Goal: Contribute content: Contribute content

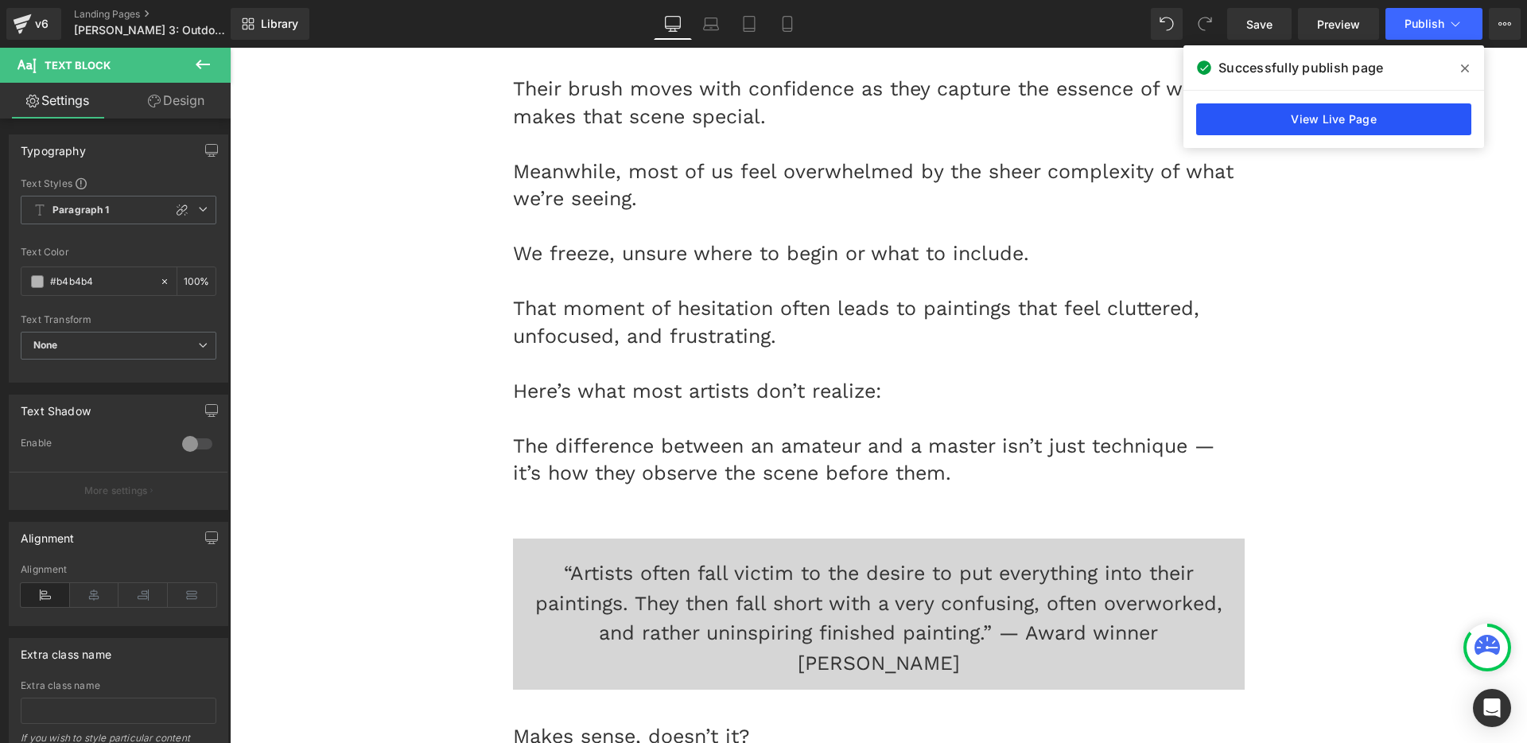
scroll to position [1663, 0]
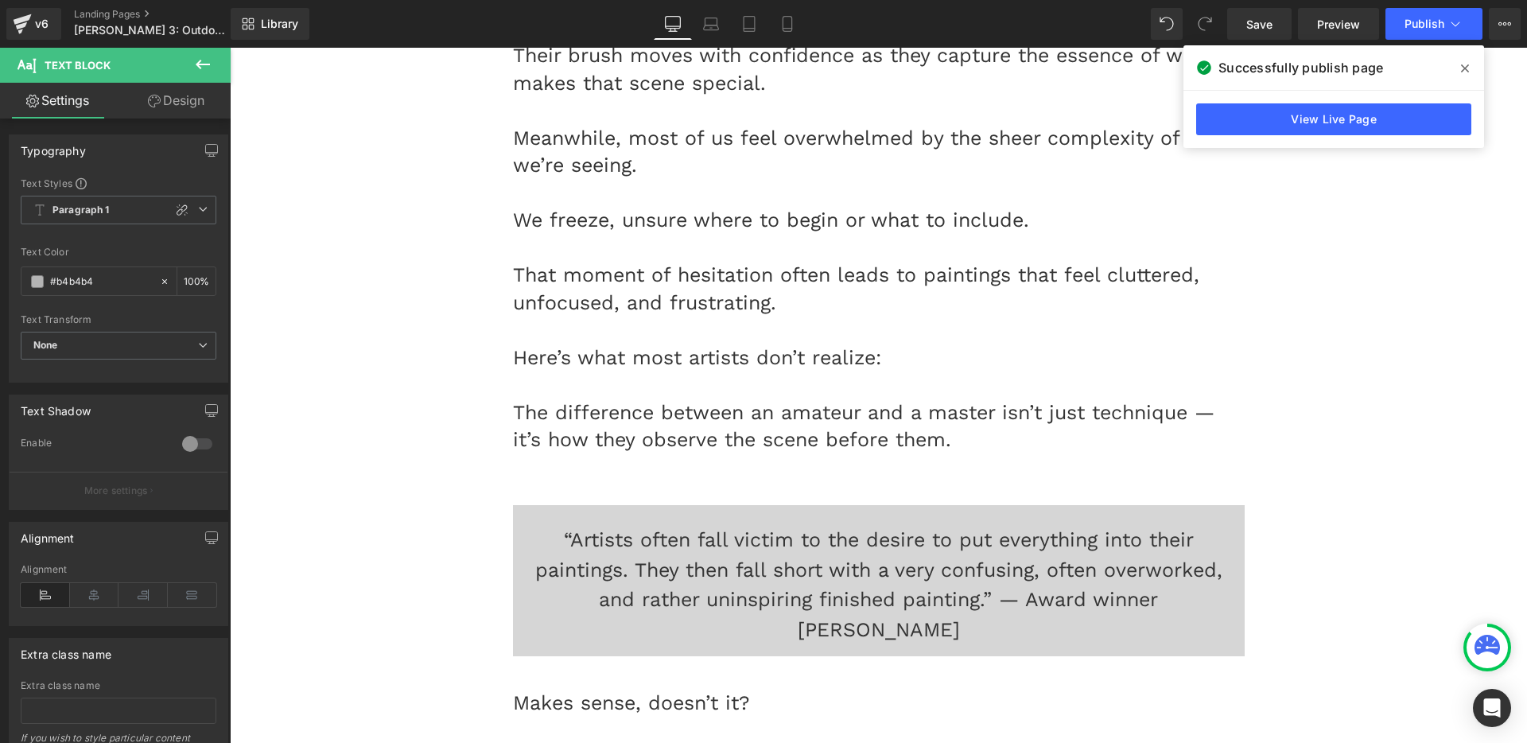
click at [1461, 65] on icon at bounding box center [1465, 68] width 8 height 13
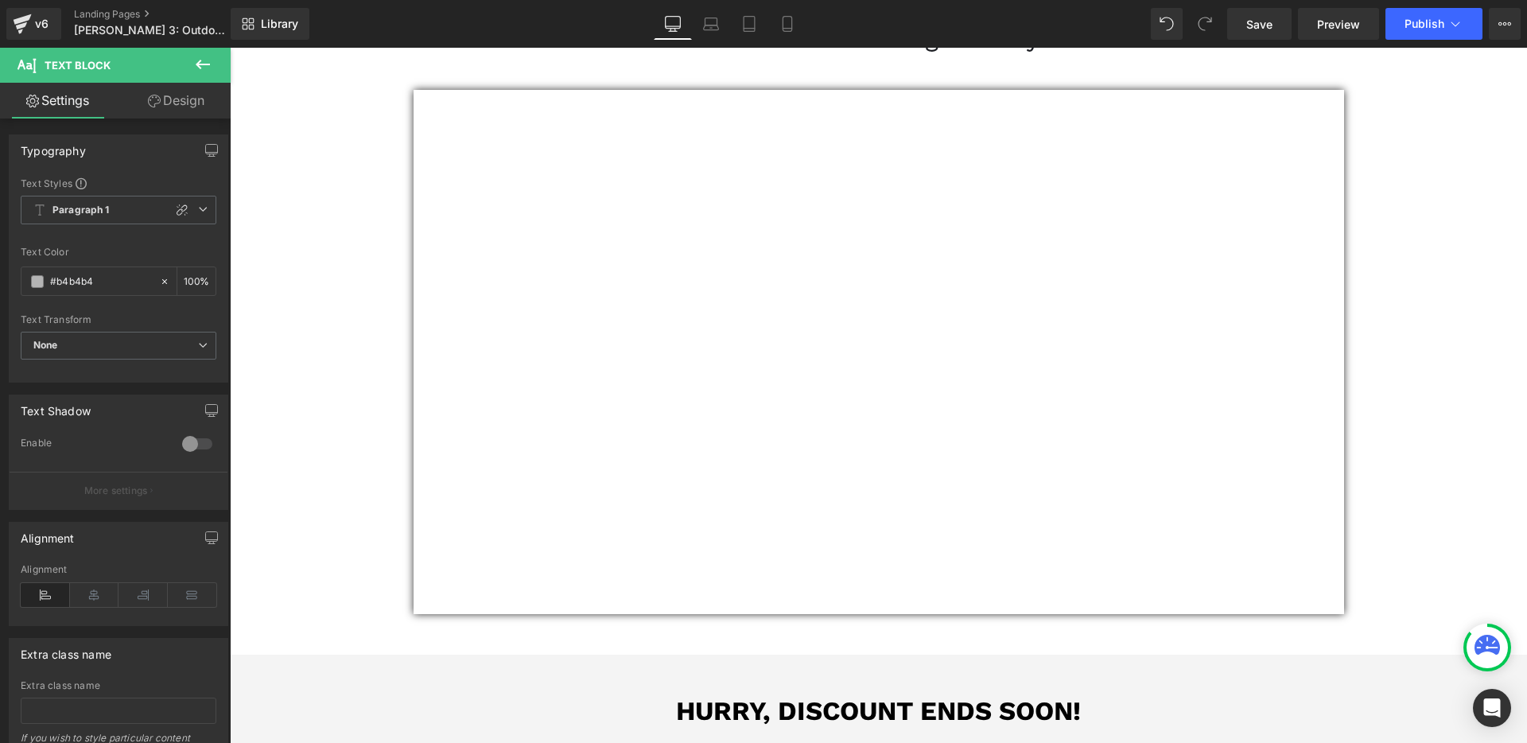
scroll to position [0, 0]
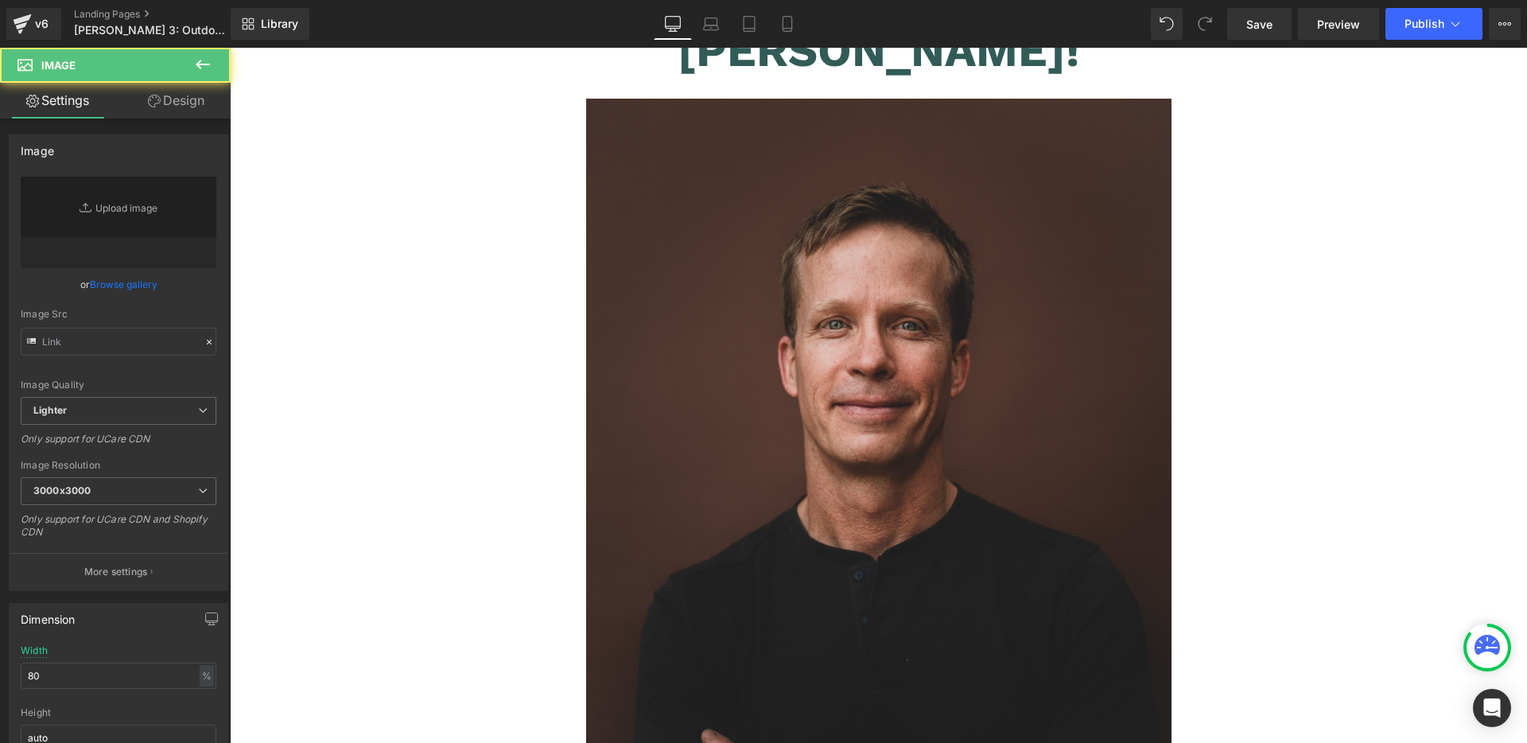
click at [1233, 312] on link at bounding box center [879, 465] width 732 height 732
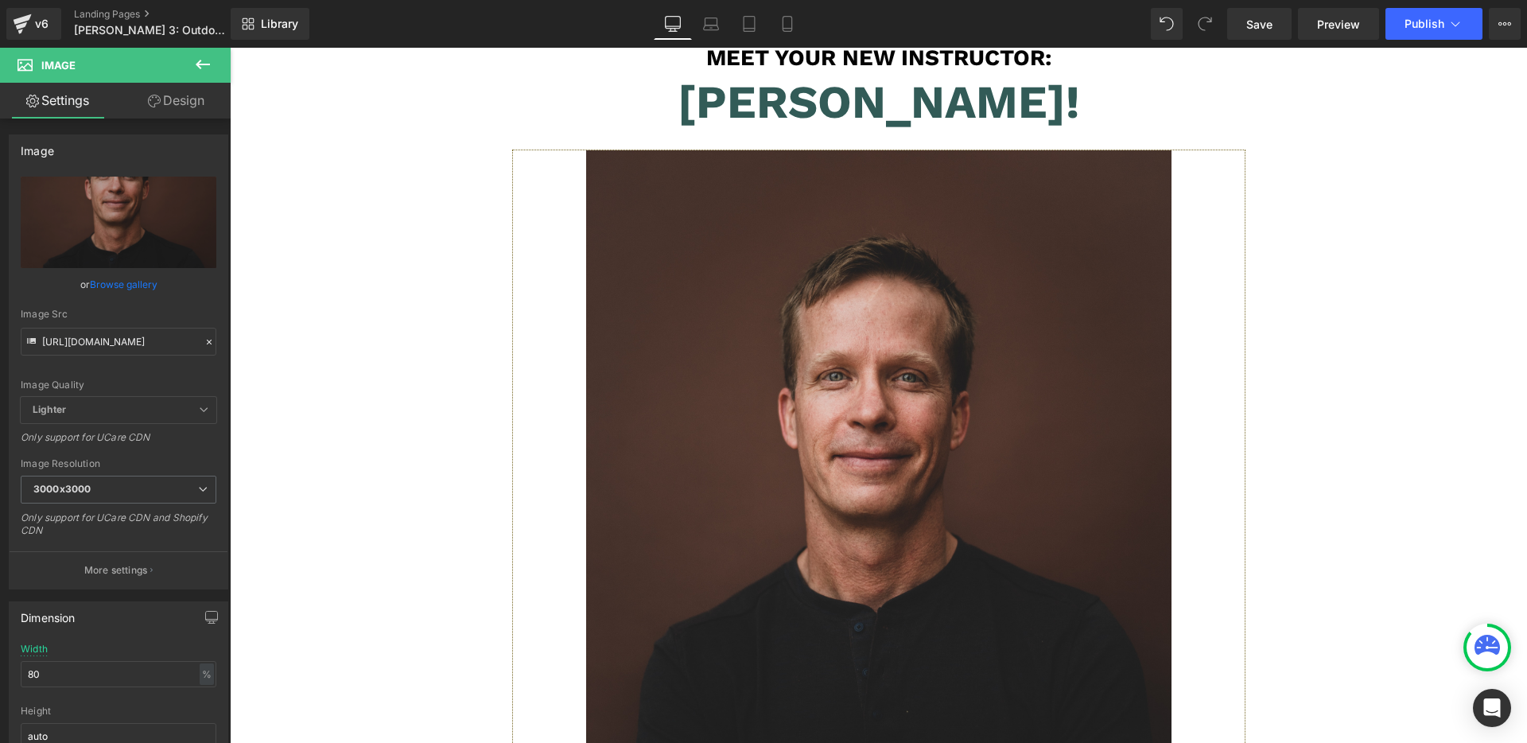
scroll to position [5300, 0]
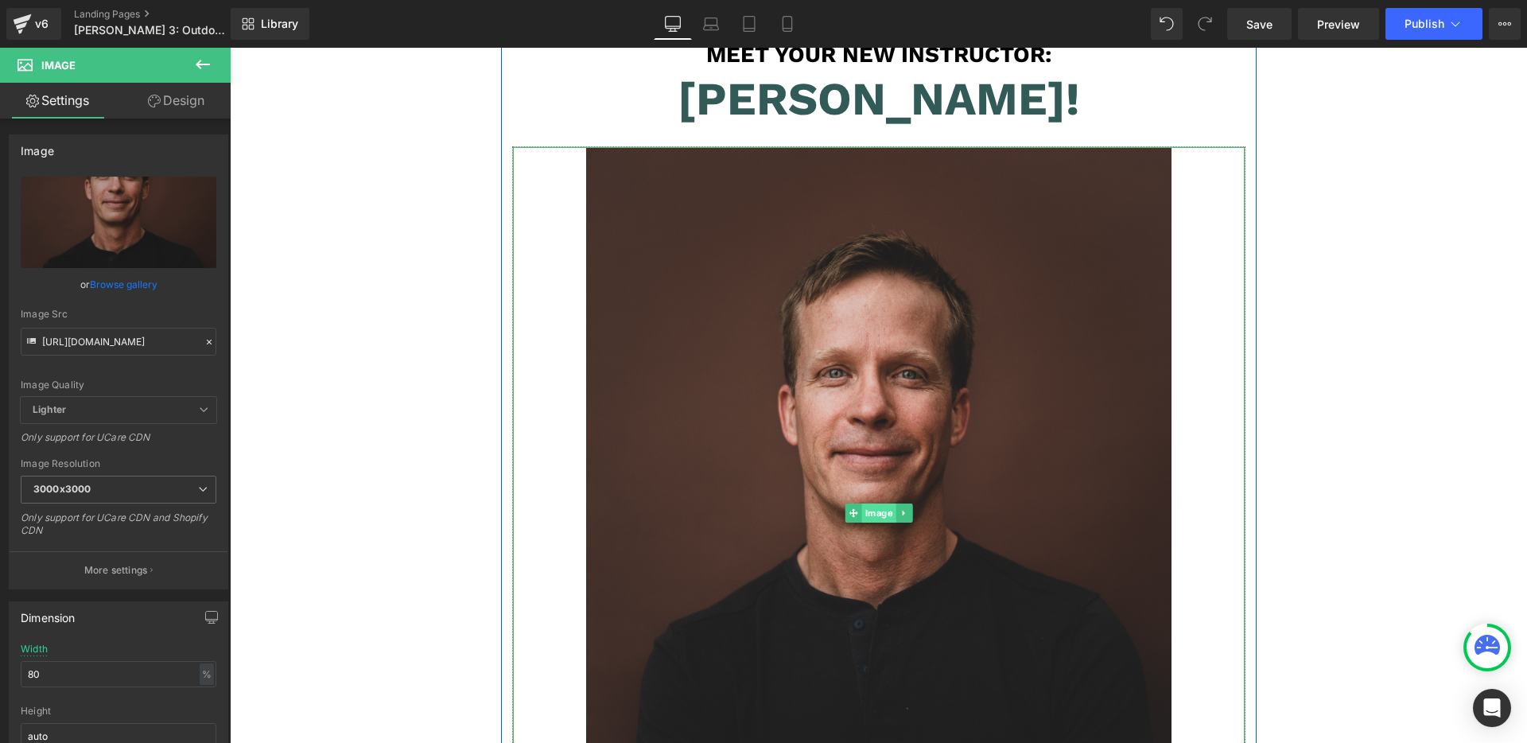
click at [865, 503] on span "Image" at bounding box center [878, 512] width 34 height 19
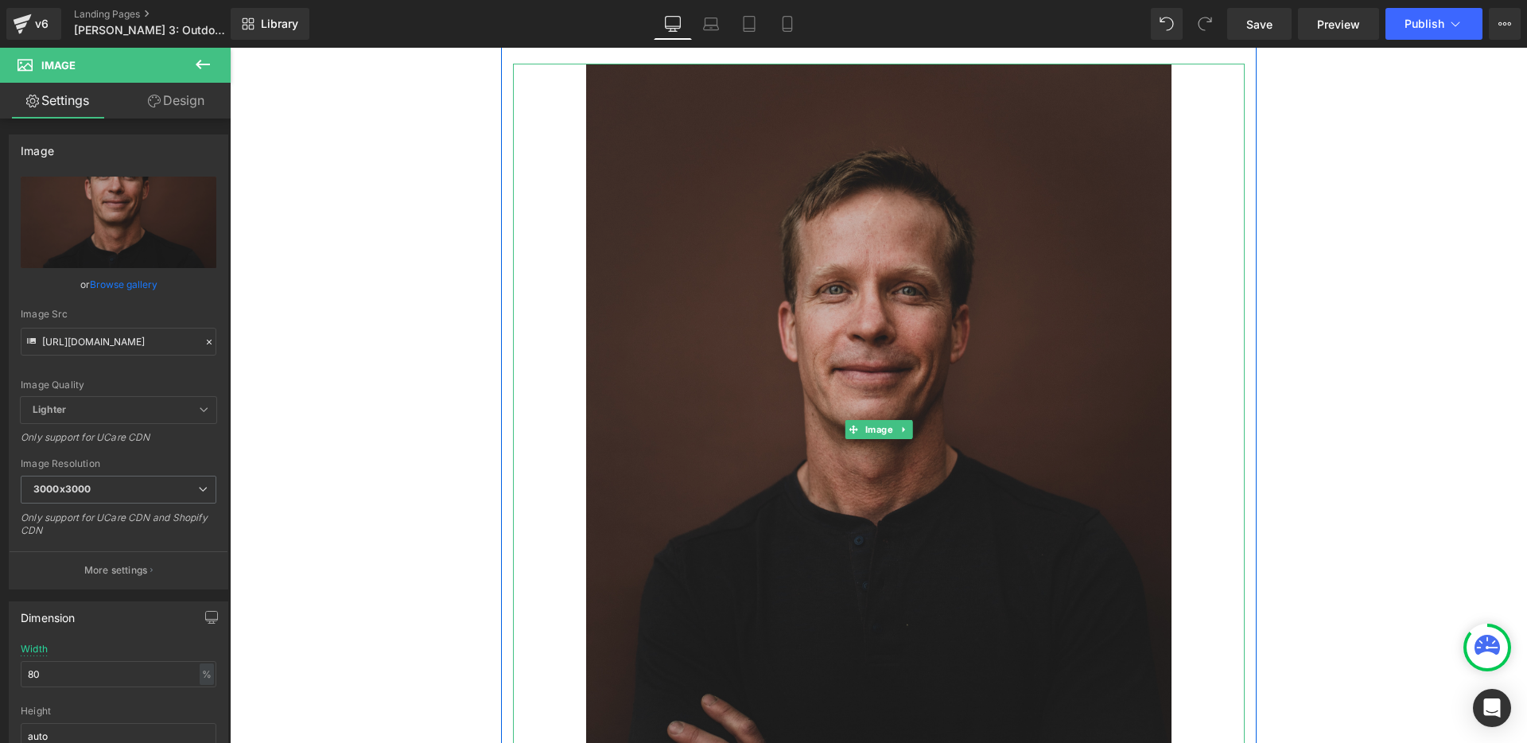
scroll to position [5446, 0]
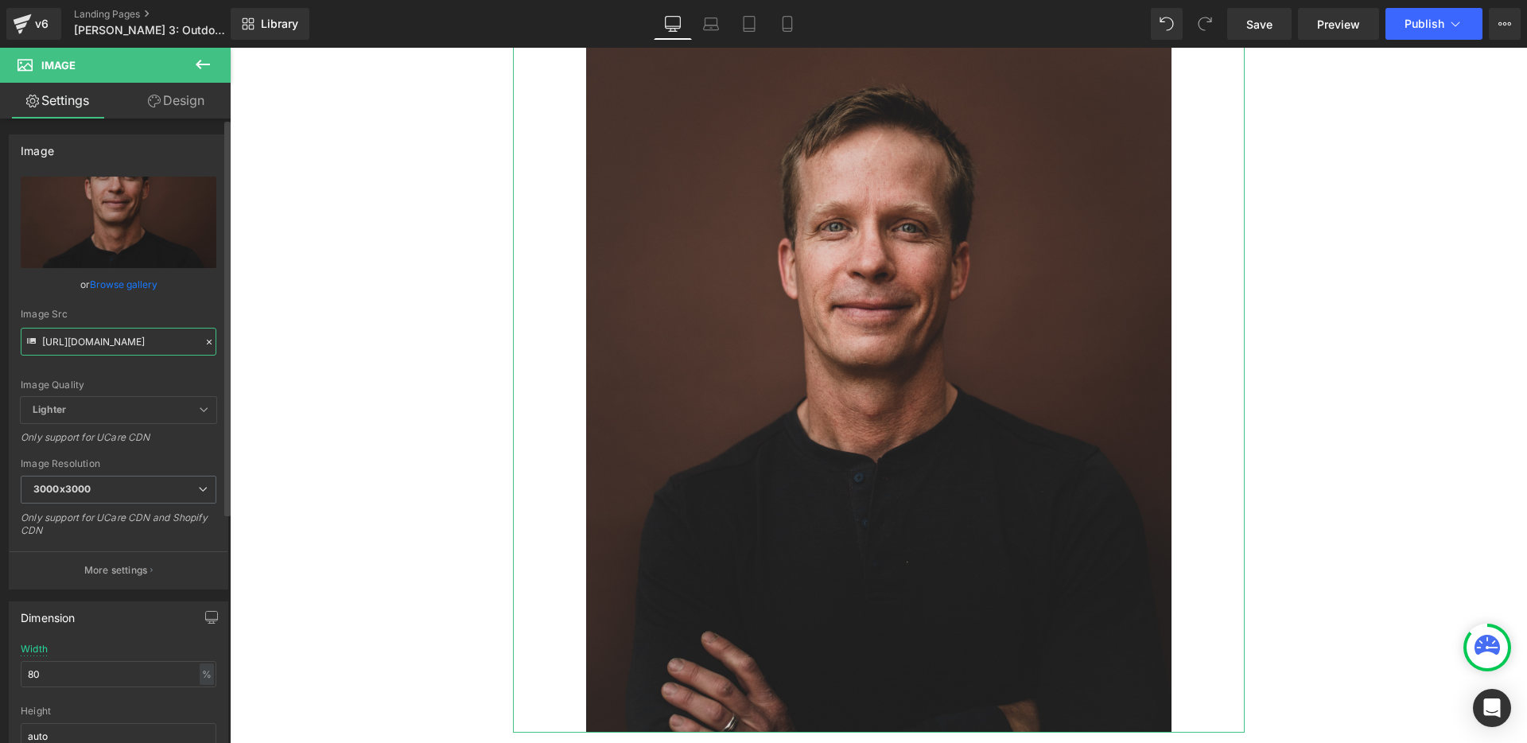
click at [77, 337] on input "[URL][DOMAIN_NAME]" at bounding box center [119, 342] width 196 height 28
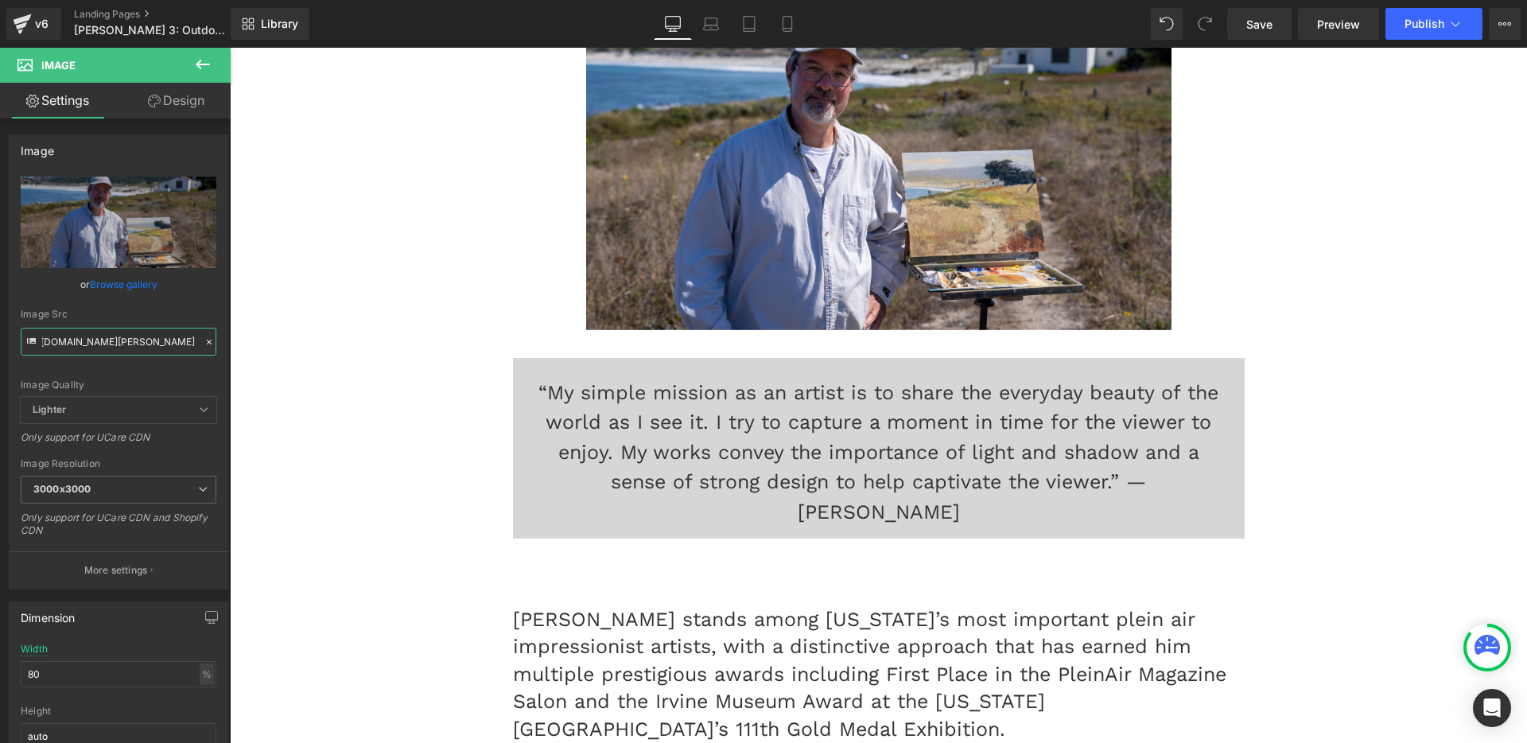
type input "[URL][DOMAIN_NAME][PERSON_NAME]"
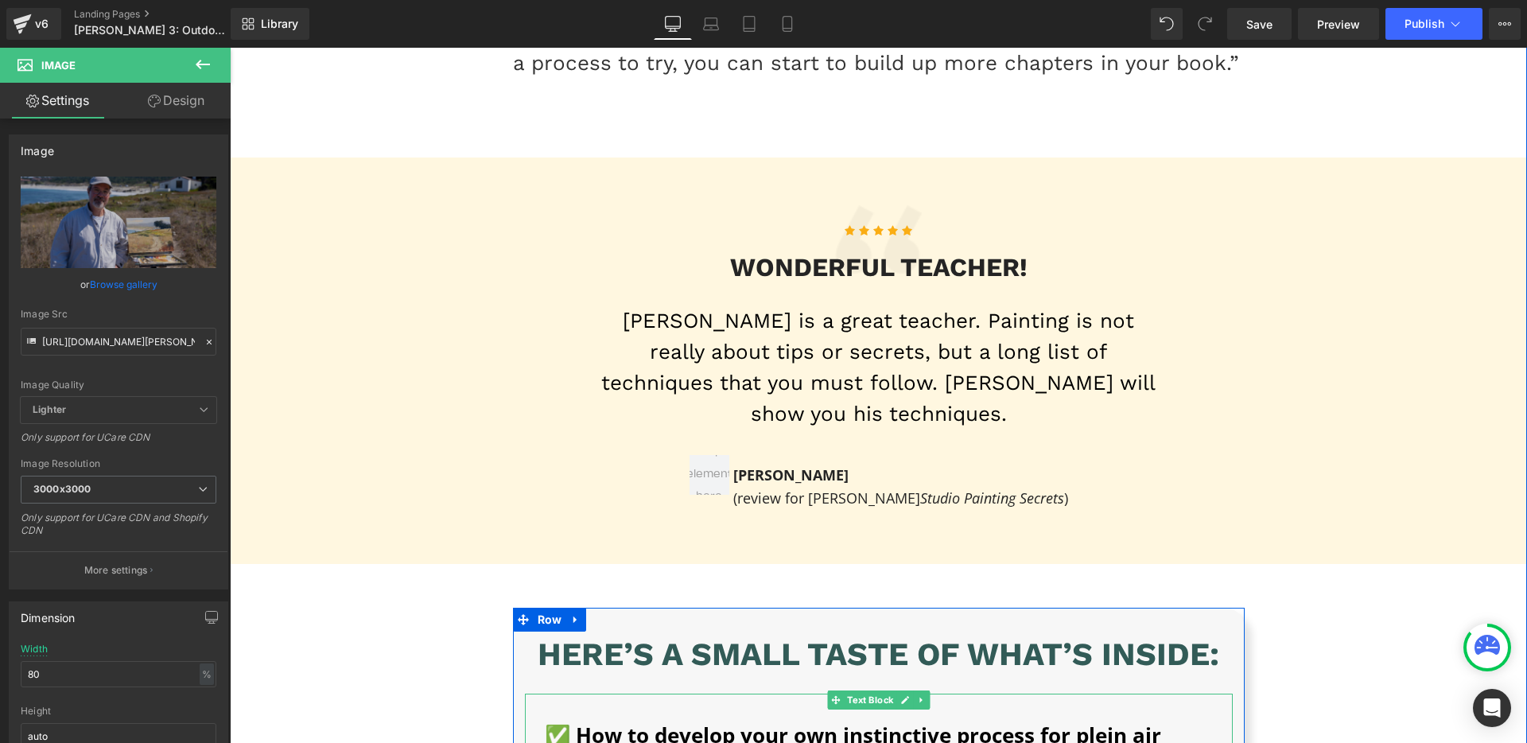
scroll to position [77, 0]
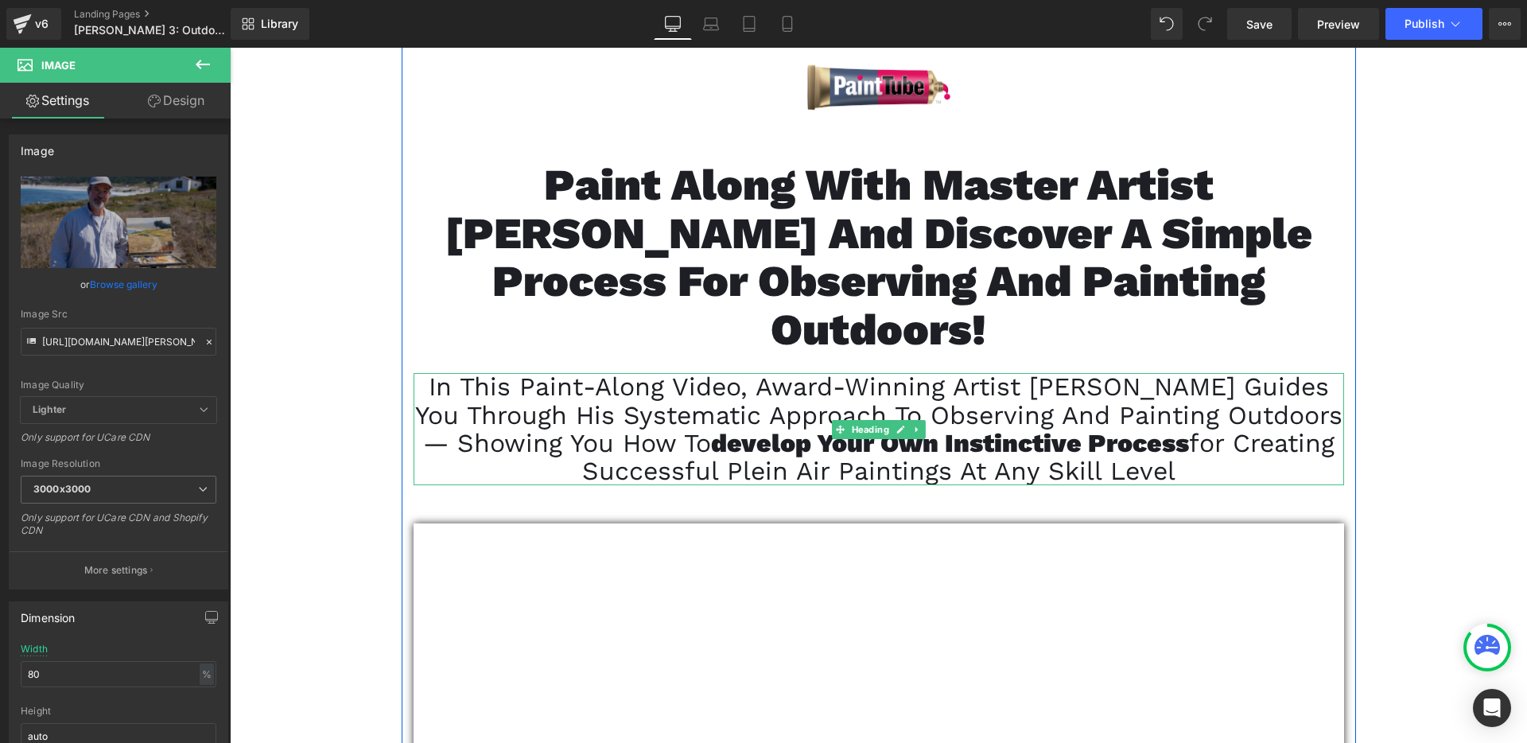
click at [827, 428] on span "for creating successful plein air paintings at any skill level" at bounding box center [958, 457] width 752 height 58
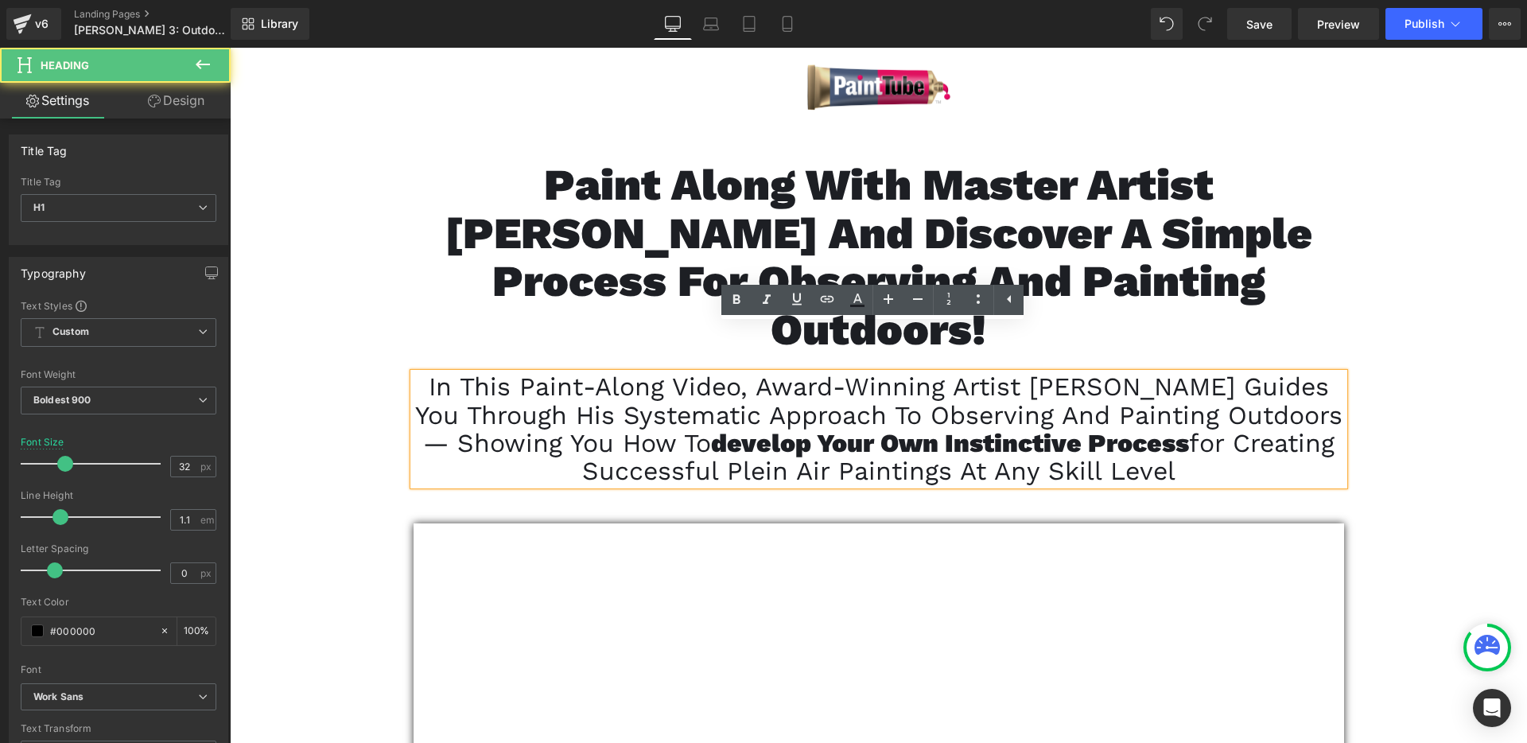
click at [711, 428] on span "develop your own instinctive process" at bounding box center [950, 443] width 478 height 30
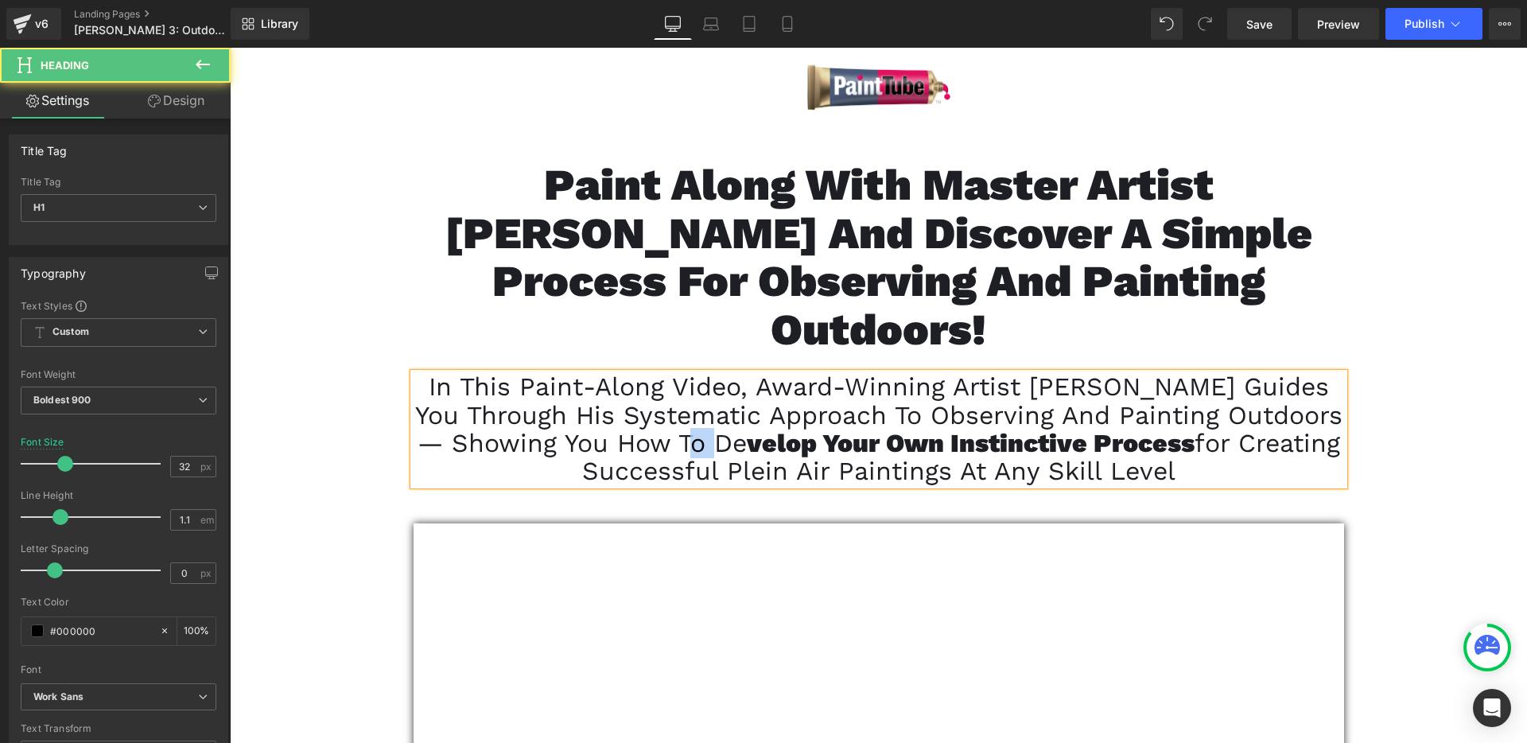
drag, startPoint x: 721, startPoint y: 391, endPoint x: 684, endPoint y: 385, distance: 37.1
click at [684, 385] on font "In this paint-along video, award-winning artist [PERSON_NAME] guides you throug…" at bounding box center [878, 428] width 927 height 115
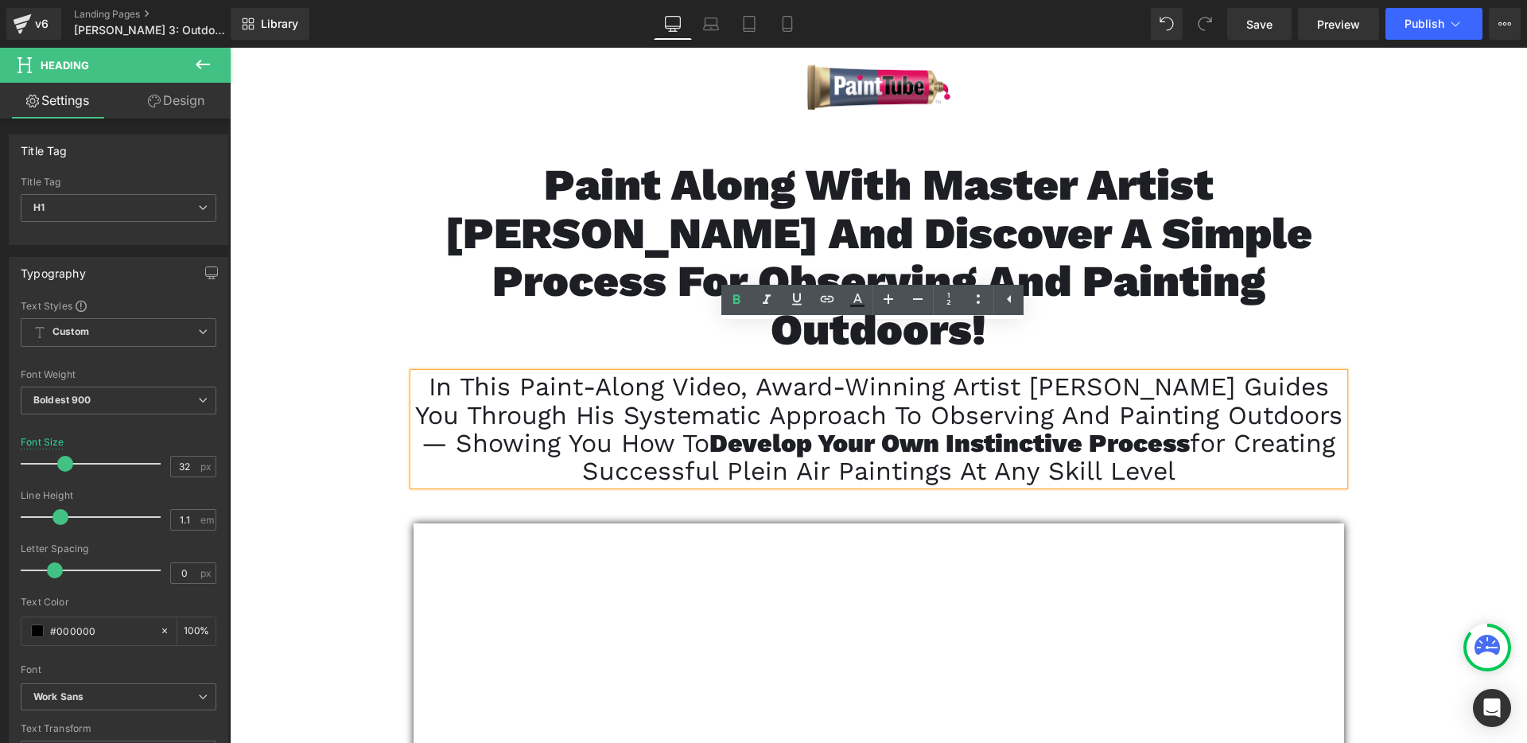
click at [644, 396] on span "In this paint-along video, award-winning artist [PERSON_NAME] guides you throug…" at bounding box center [878, 414] width 927 height 86
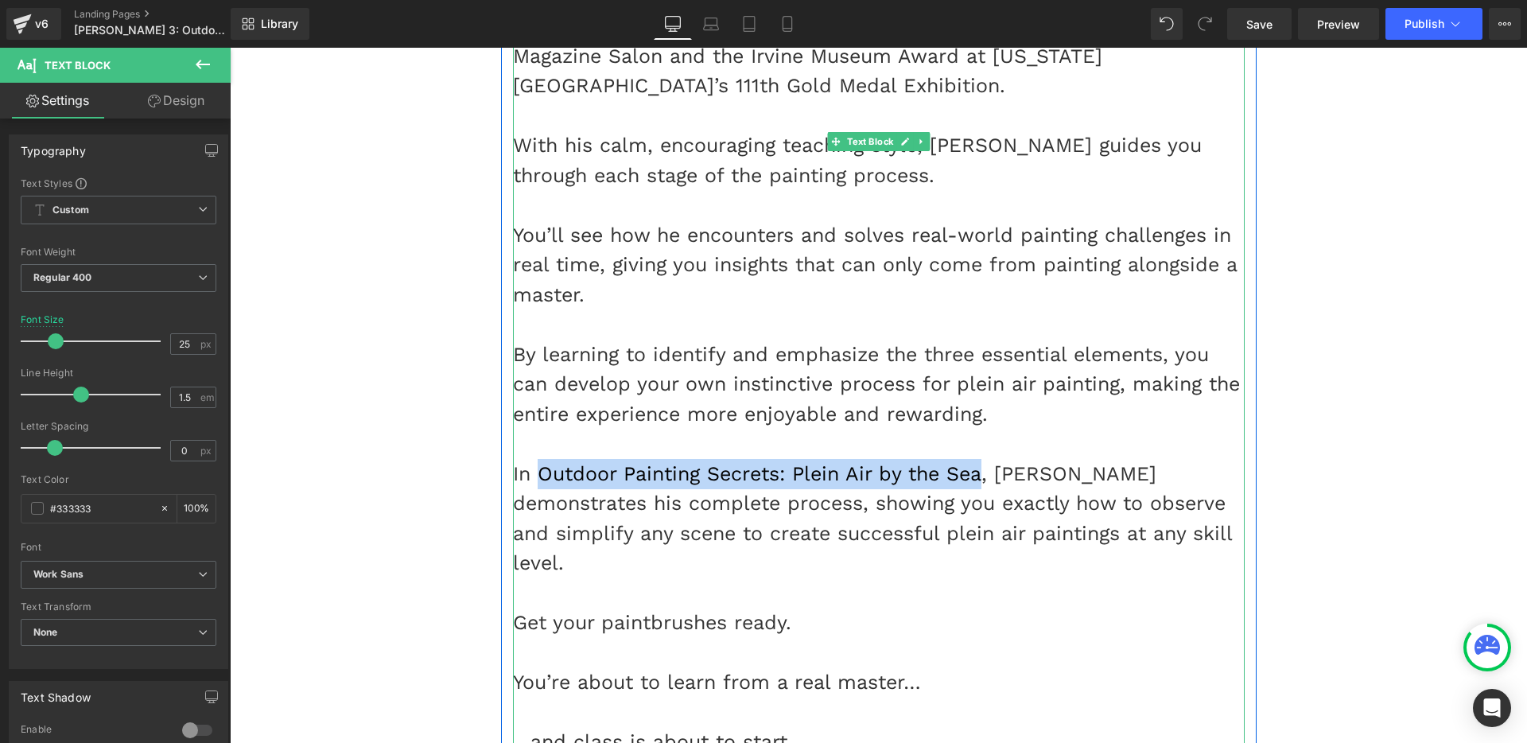
drag, startPoint x: 979, startPoint y: 394, endPoint x: 530, endPoint y: 387, distance: 448.6
click at [530, 462] on span "In Outdoor Painting Secrets: Plein Air by the Sea, [PERSON_NAME] demonstrates h…" at bounding box center [872, 518] width 719 height 113
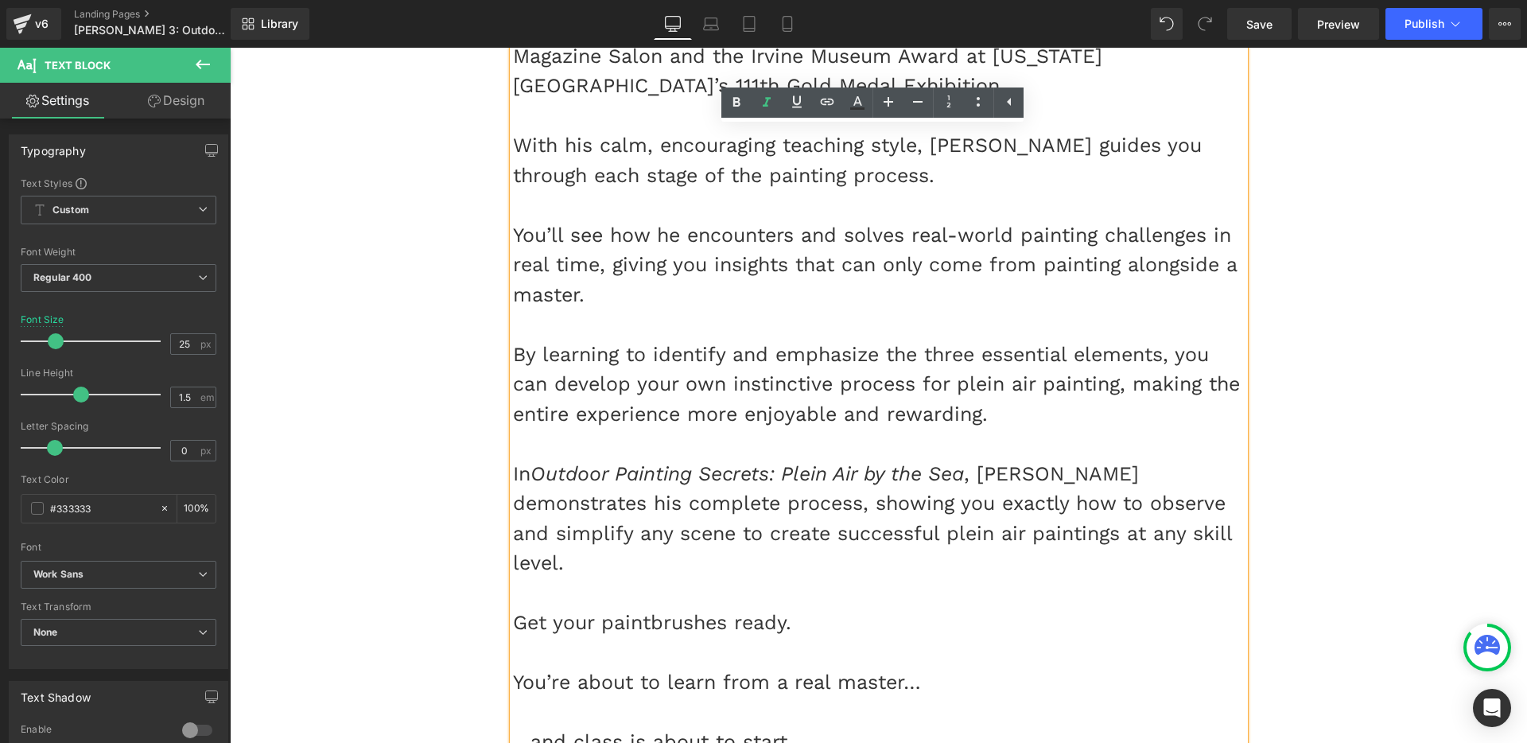
scroll to position [7030, 0]
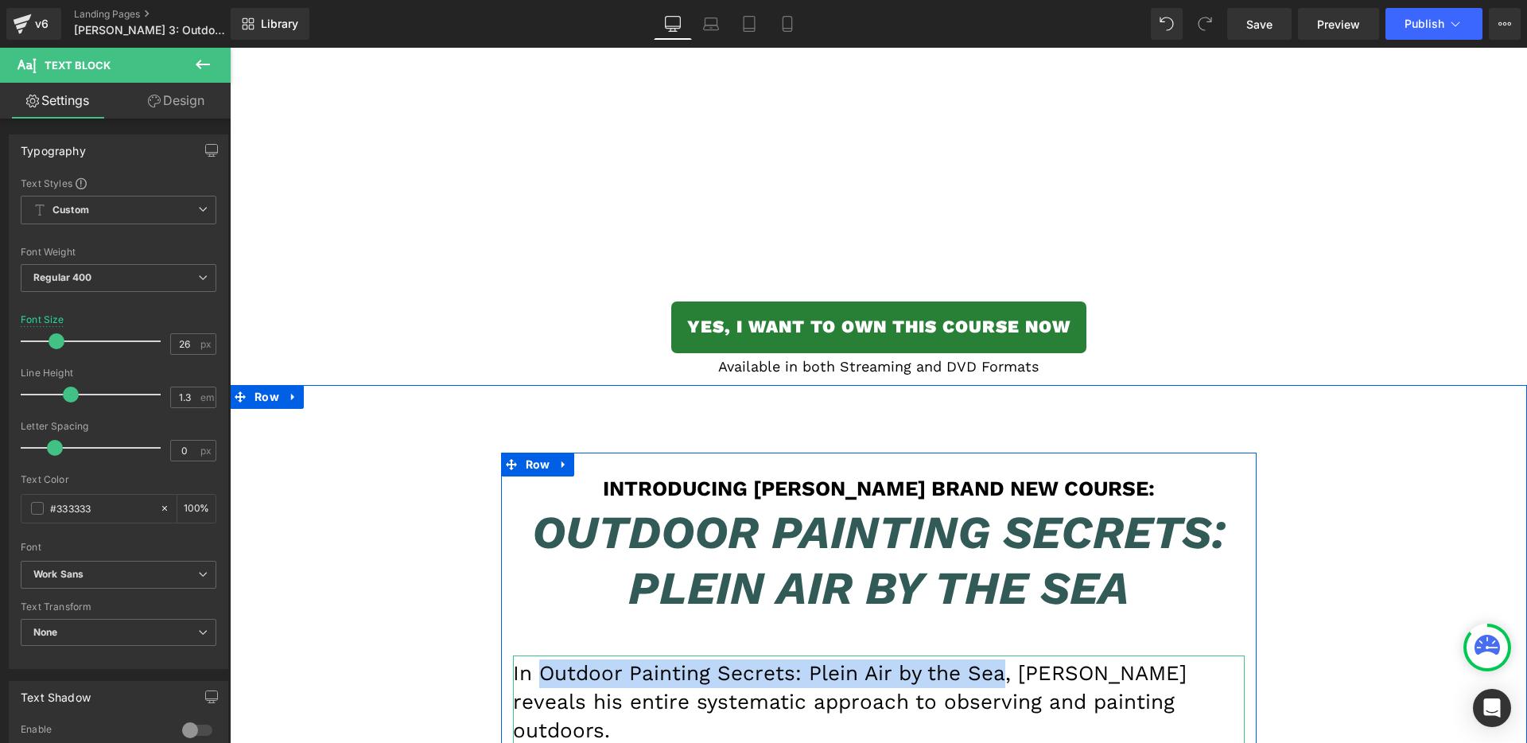
drag, startPoint x: 546, startPoint y: 480, endPoint x: 994, endPoint y: 473, distance: 447.8
click at [994, 661] on font "In Outdoor Painting Secrets: Plein Air by the Sea, [PERSON_NAME] reveals his en…" at bounding box center [850, 701] width 674 height 81
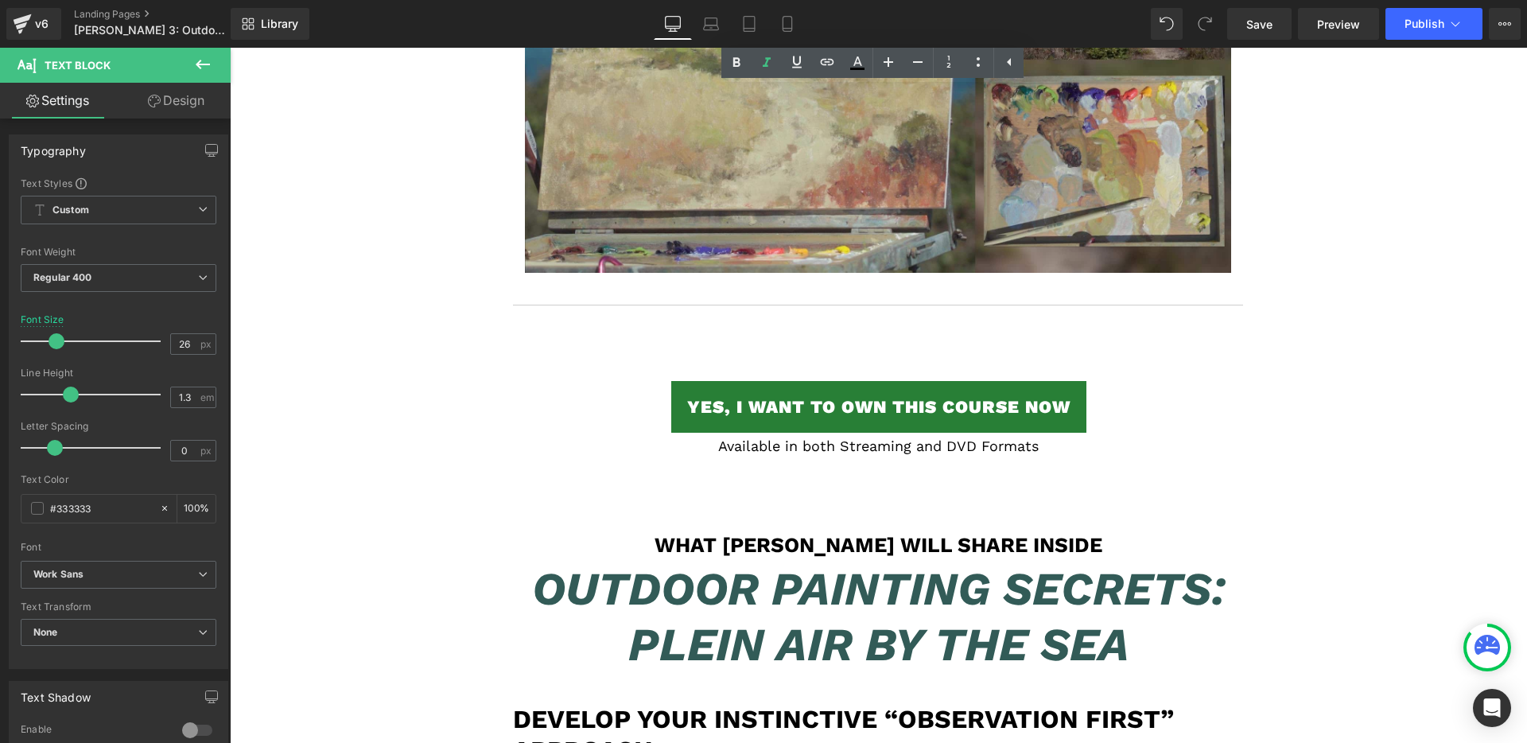
scroll to position [15213, 0]
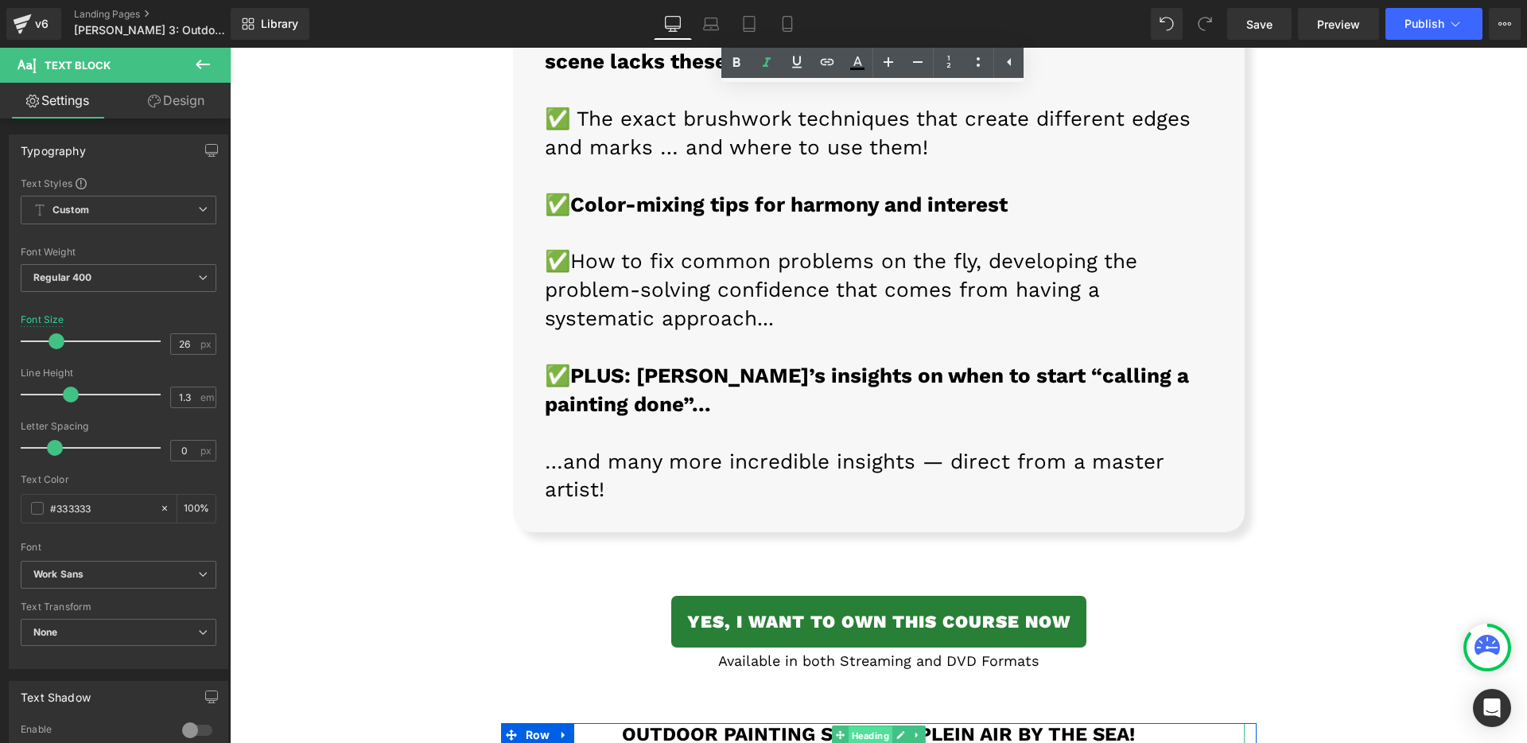
click at [848, 725] on span "Heading" at bounding box center [870, 734] width 44 height 19
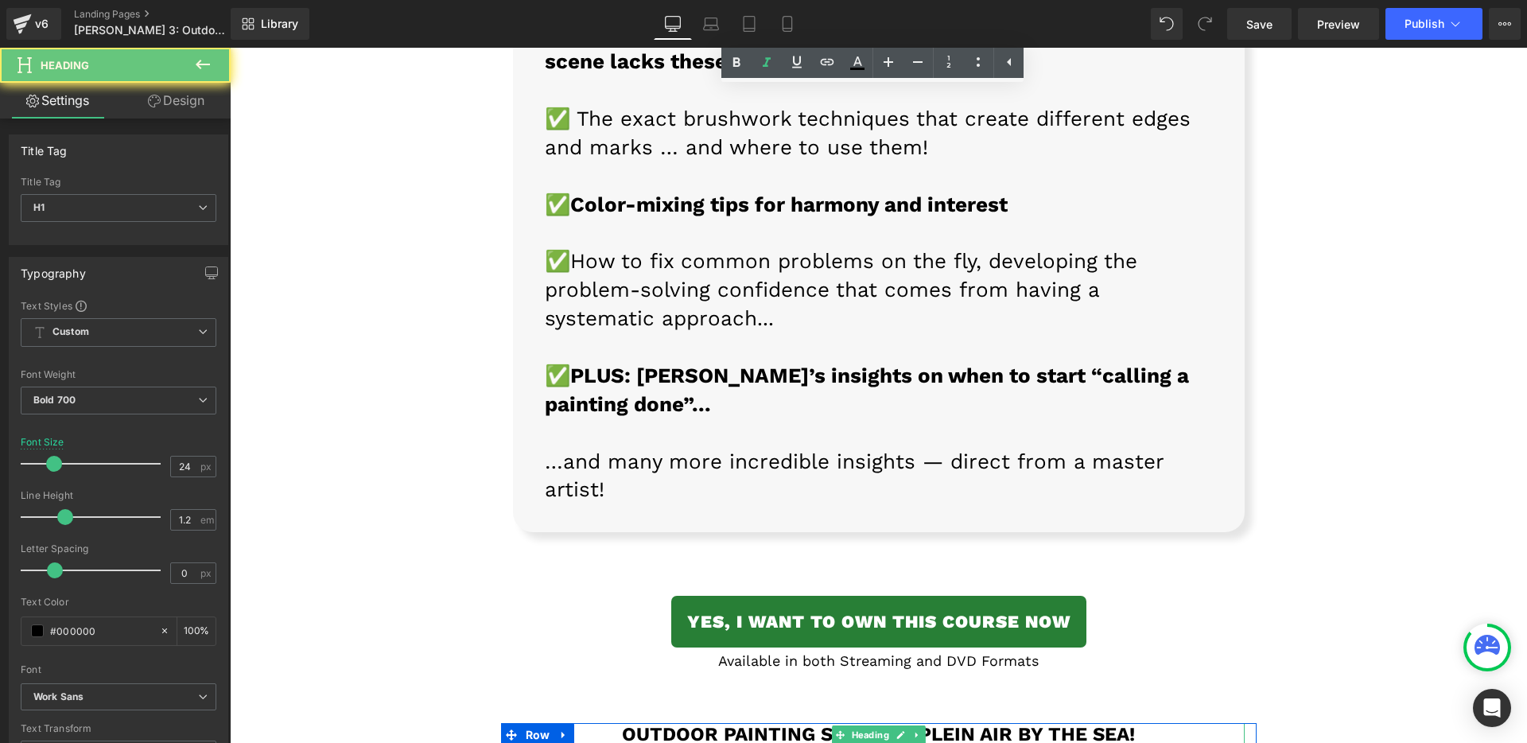
click at [719, 723] on h1 "Outdoor Painting Secrets: Plein Air by the Sea!" at bounding box center [879, 734] width 732 height 23
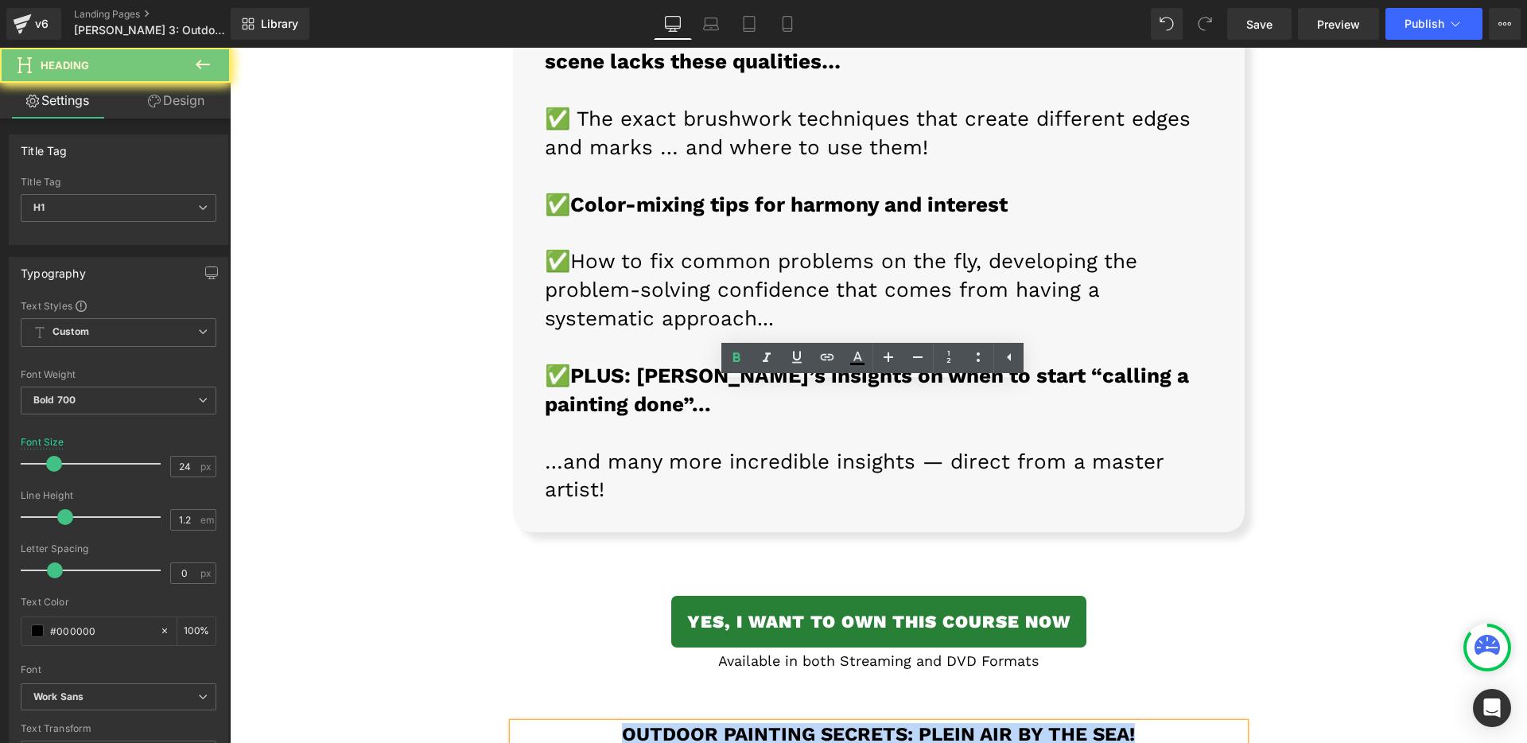
click at [719, 723] on h1 "Outdoor Painting Secrets: Plein Air by the Sea!" at bounding box center [879, 734] width 732 height 23
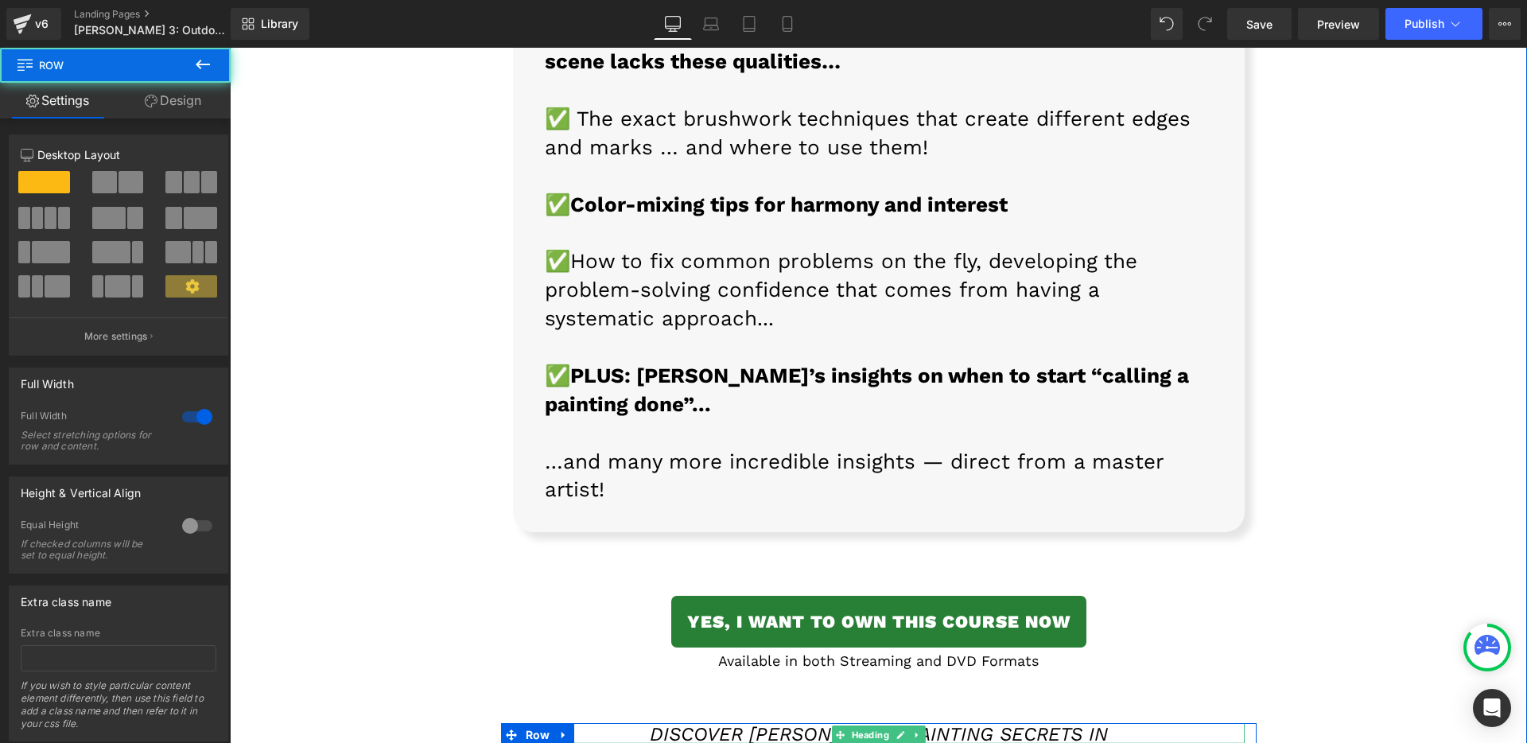
click at [696, 742] on div at bounding box center [879, 744] width 732 height 4
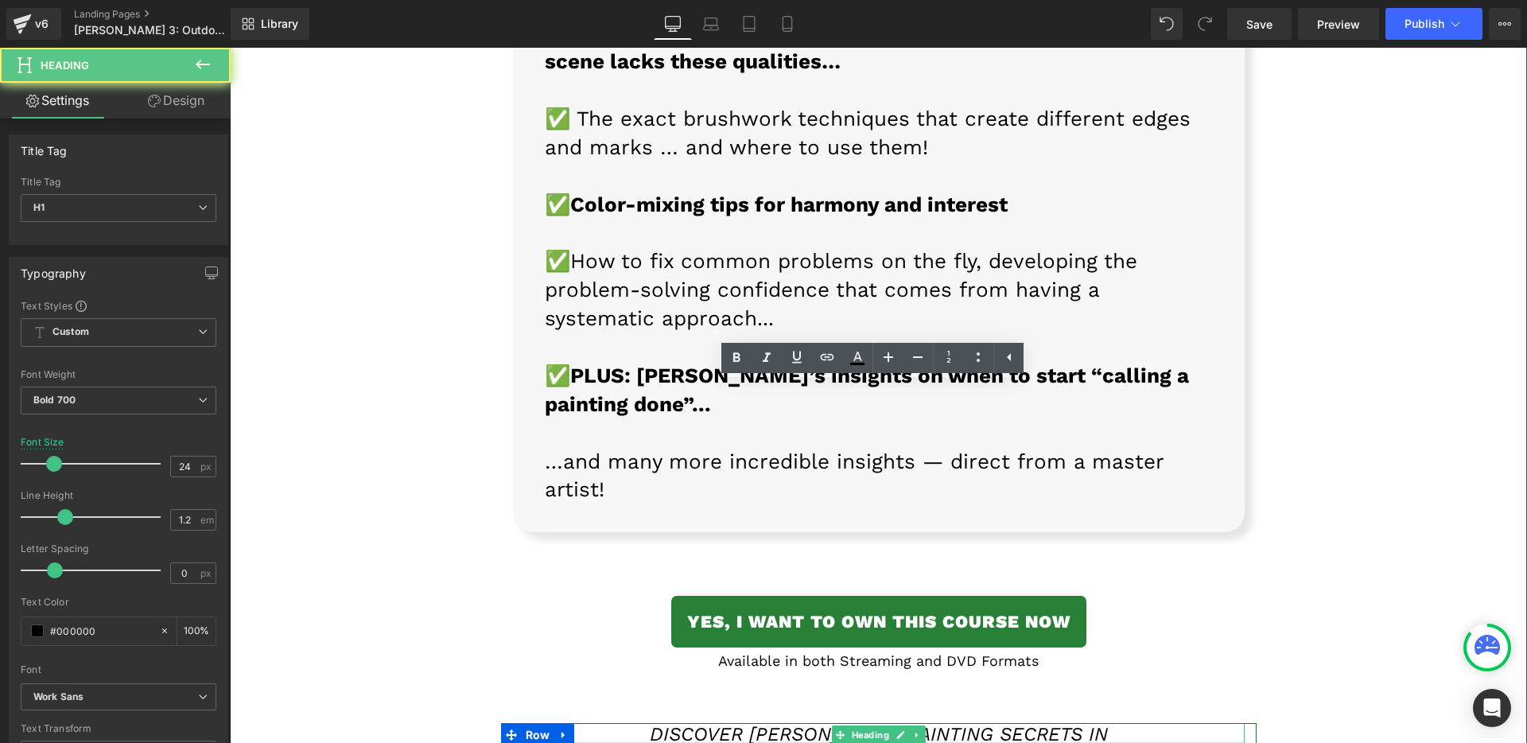
click at [696, 723] on icon "Discover [PERSON_NAME] Painting Secrets in" at bounding box center [879, 734] width 458 height 22
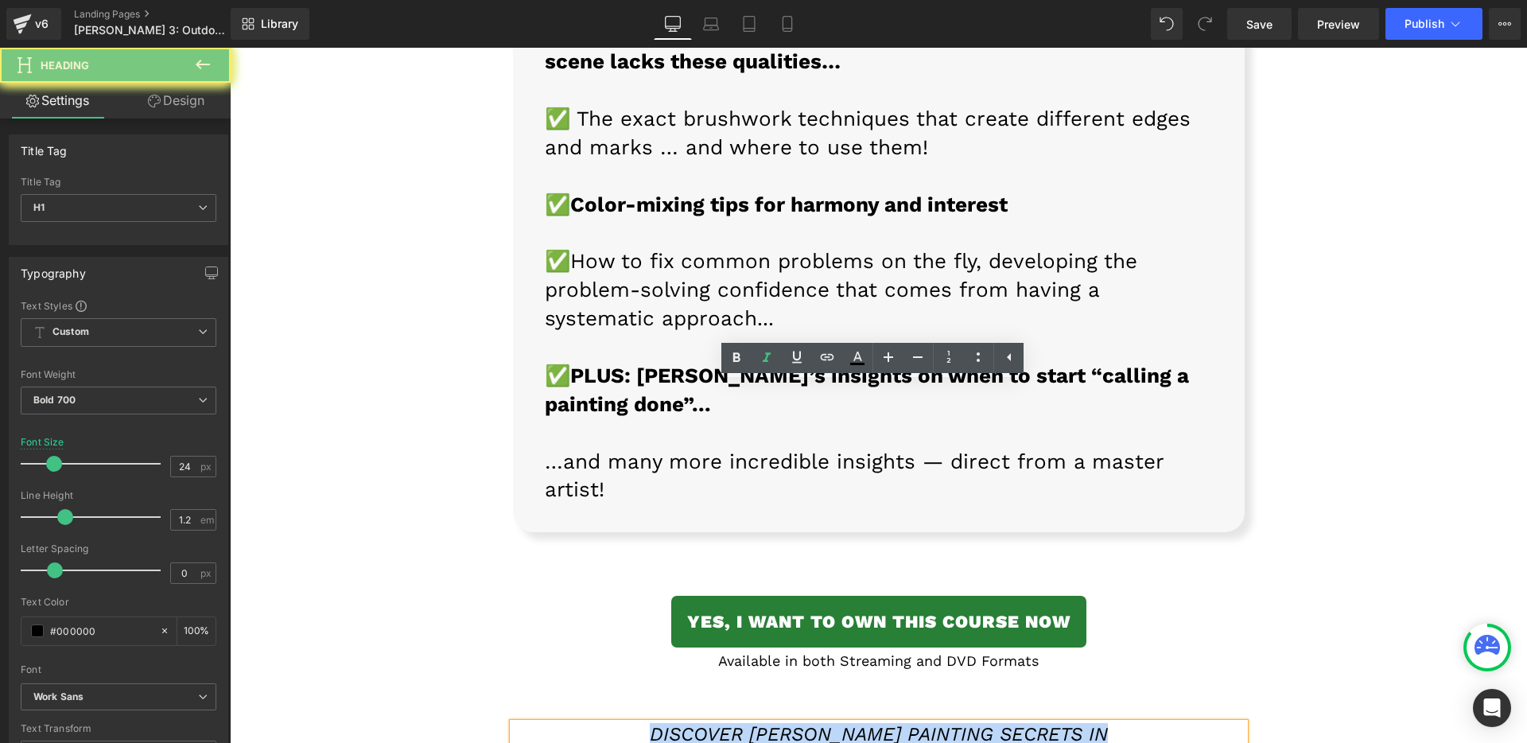
click at [696, 723] on icon "Discover [PERSON_NAME] Painting Secrets in" at bounding box center [879, 734] width 458 height 22
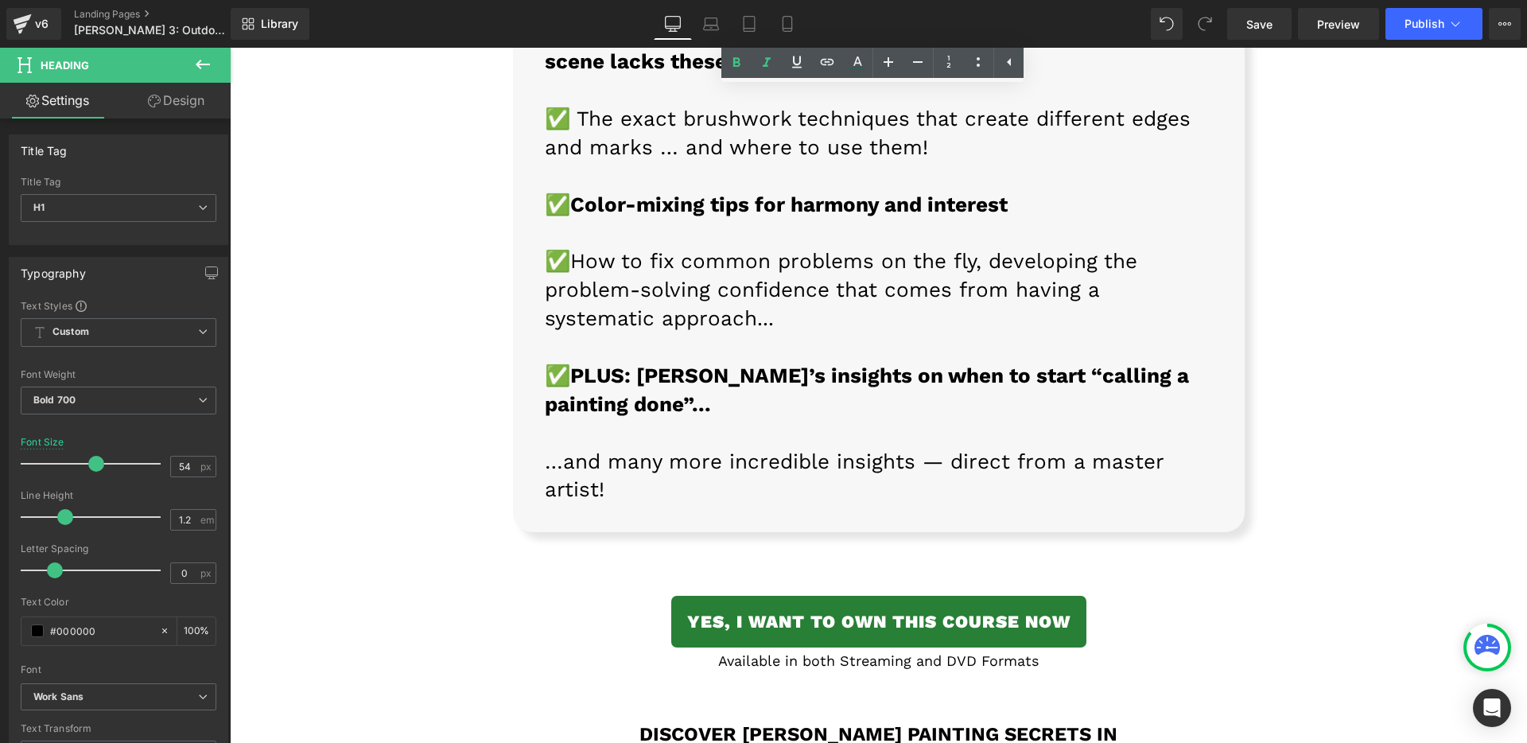
scroll to position [16397, 0]
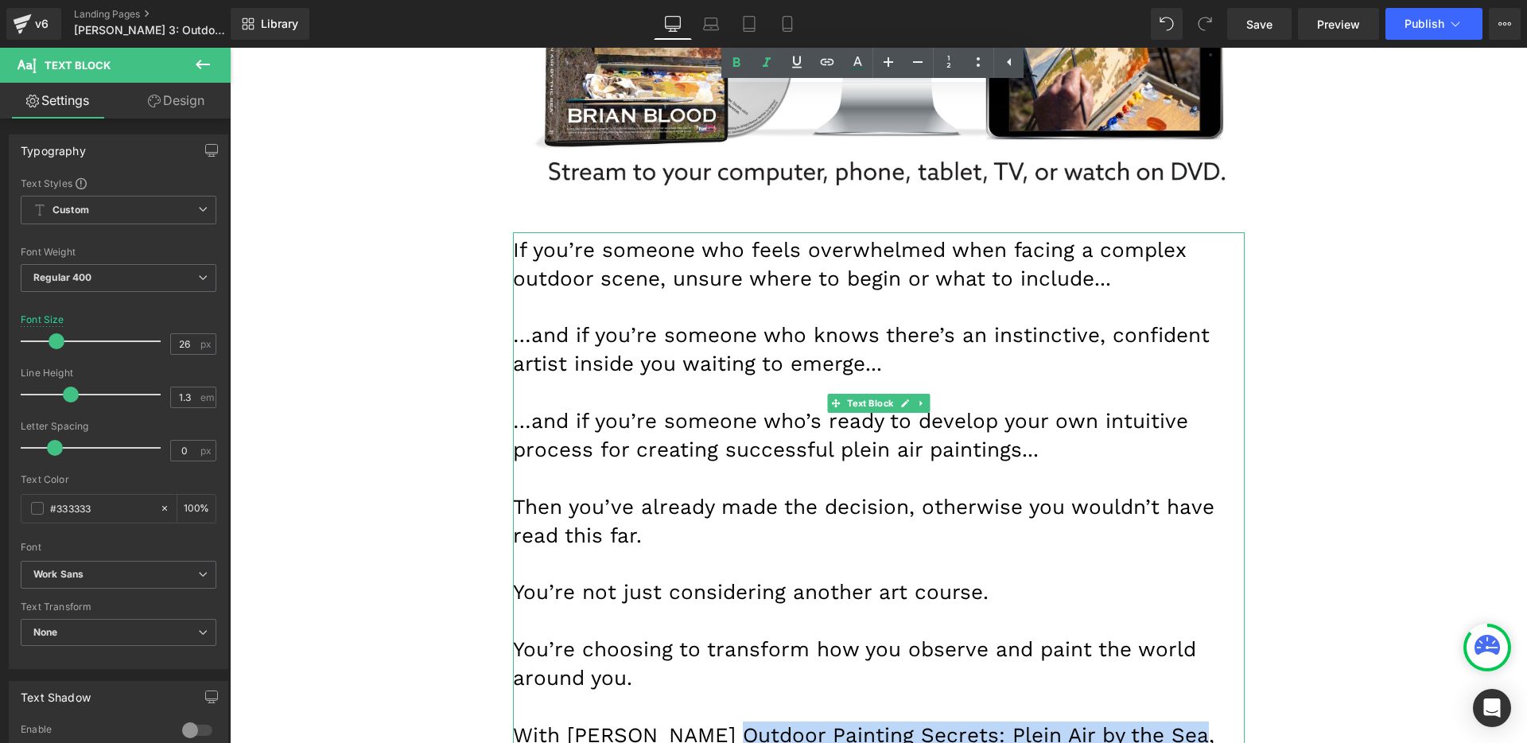
drag, startPoint x: 698, startPoint y: 397, endPoint x: 1160, endPoint y: 399, distance: 461.3
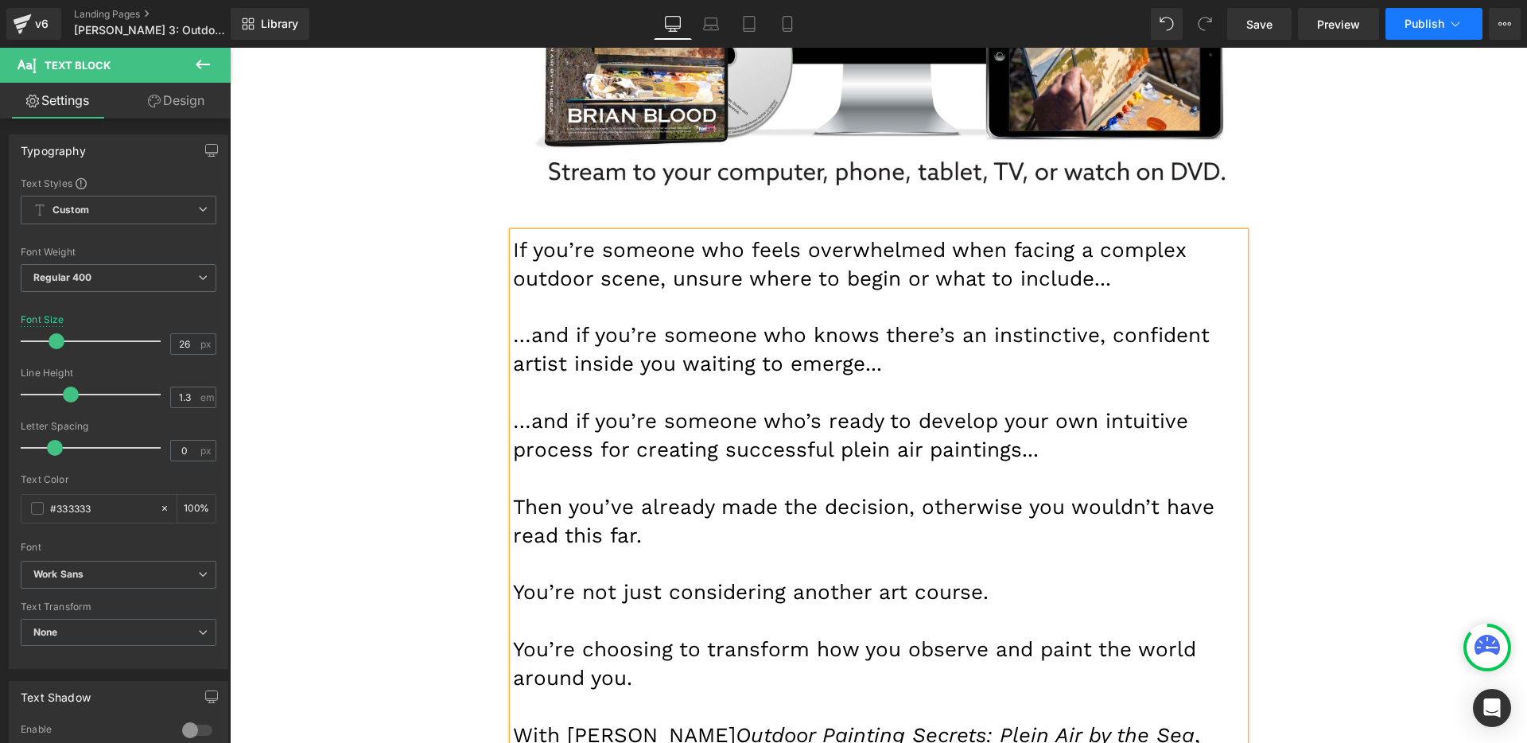
click at [1421, 38] on button "Publish" at bounding box center [1433, 24] width 97 height 32
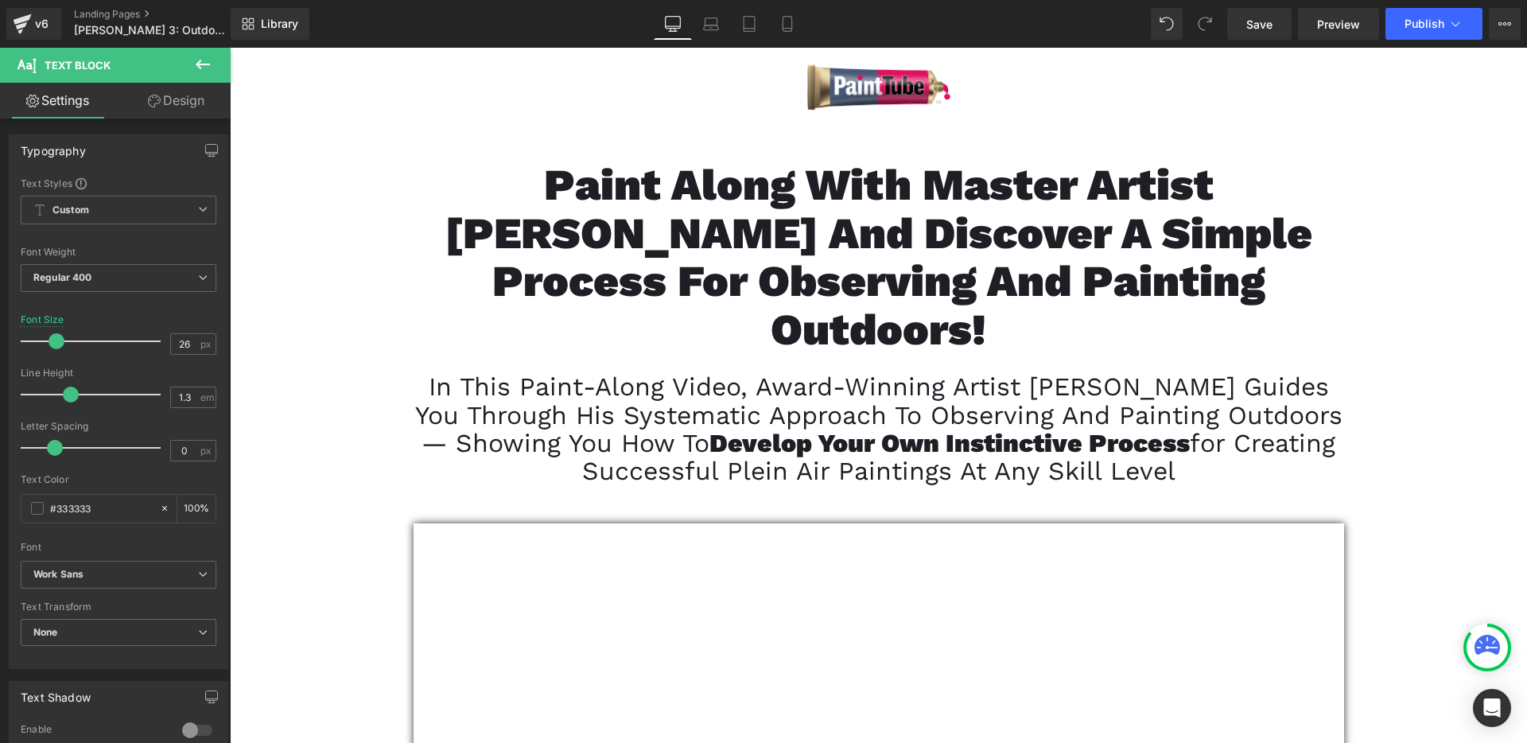
scroll to position [14739, 0]
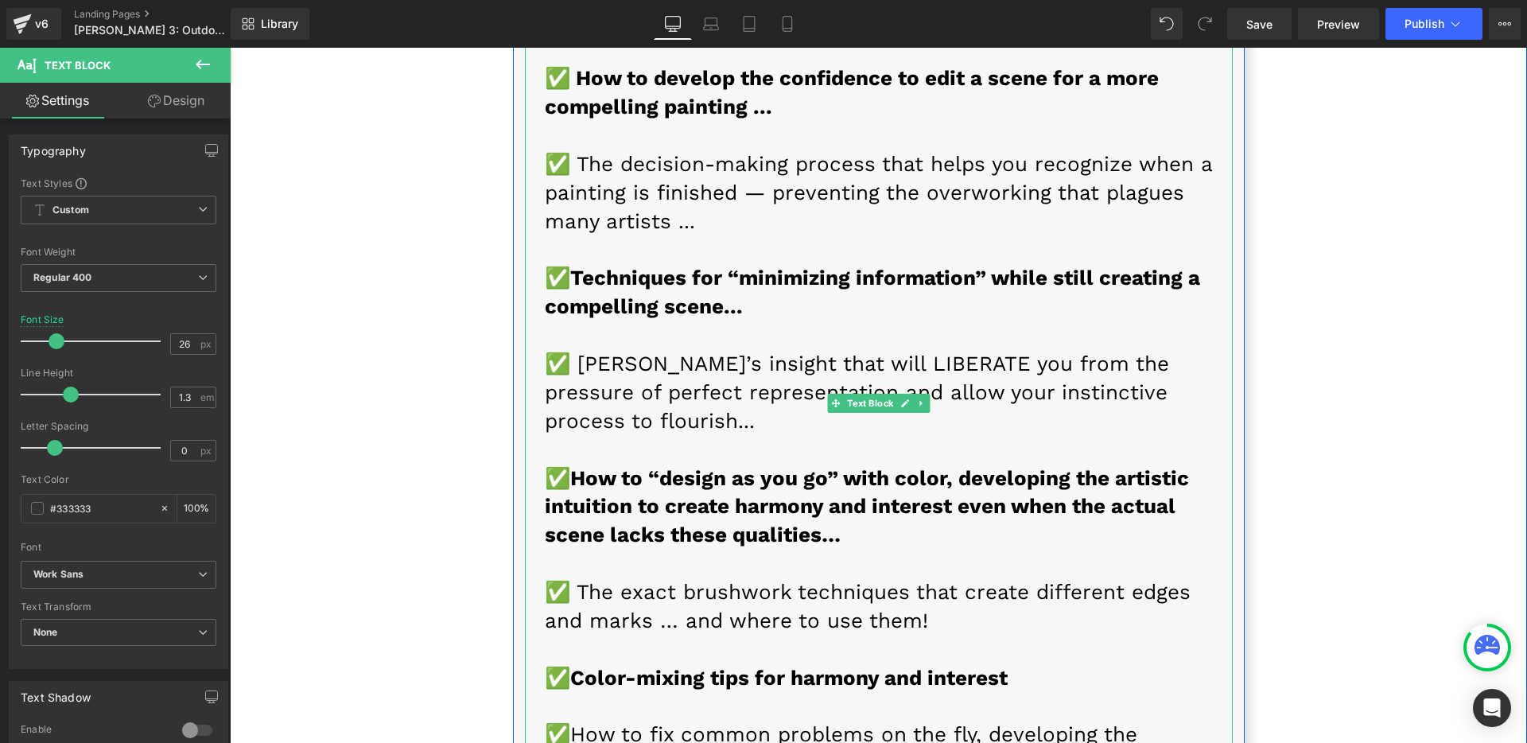
click at [561, 722] on strong "✅" at bounding box center [557, 734] width 25 height 24
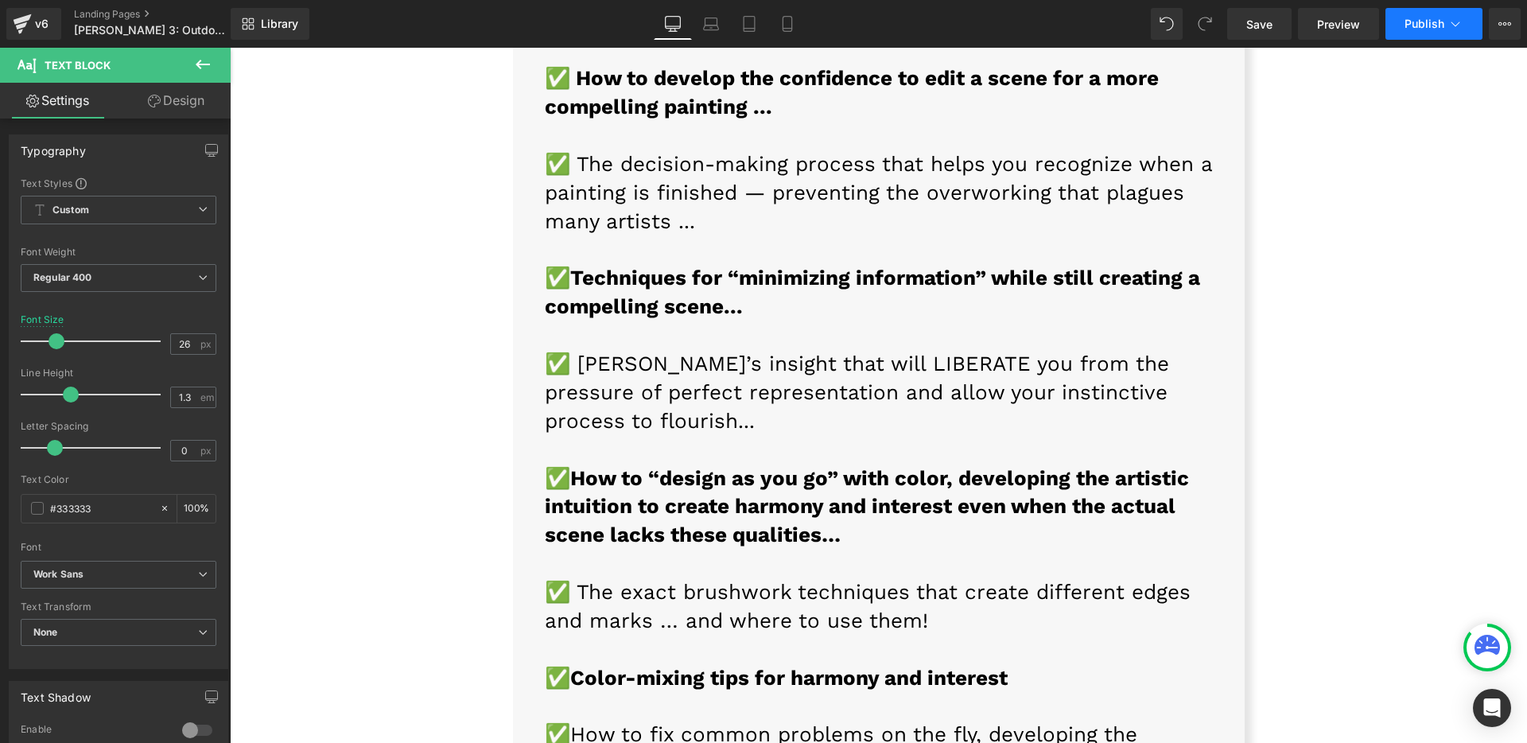
click at [1385, 19] on button "Publish" at bounding box center [1433, 24] width 97 height 32
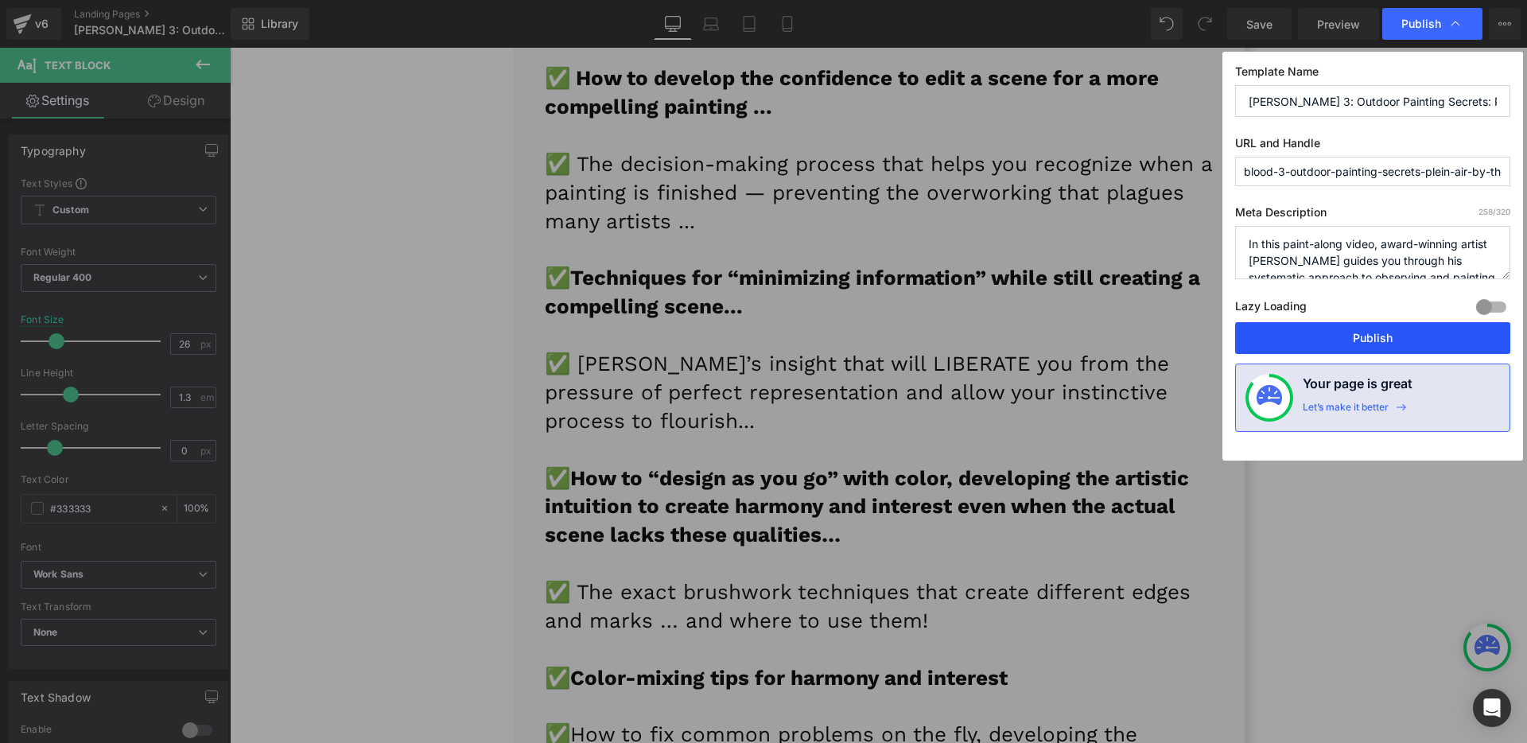
drag, startPoint x: 1335, startPoint y: 336, endPoint x: 1008, endPoint y: 73, distance: 419.1
click at [1335, 336] on button "Publish" at bounding box center [1372, 338] width 275 height 32
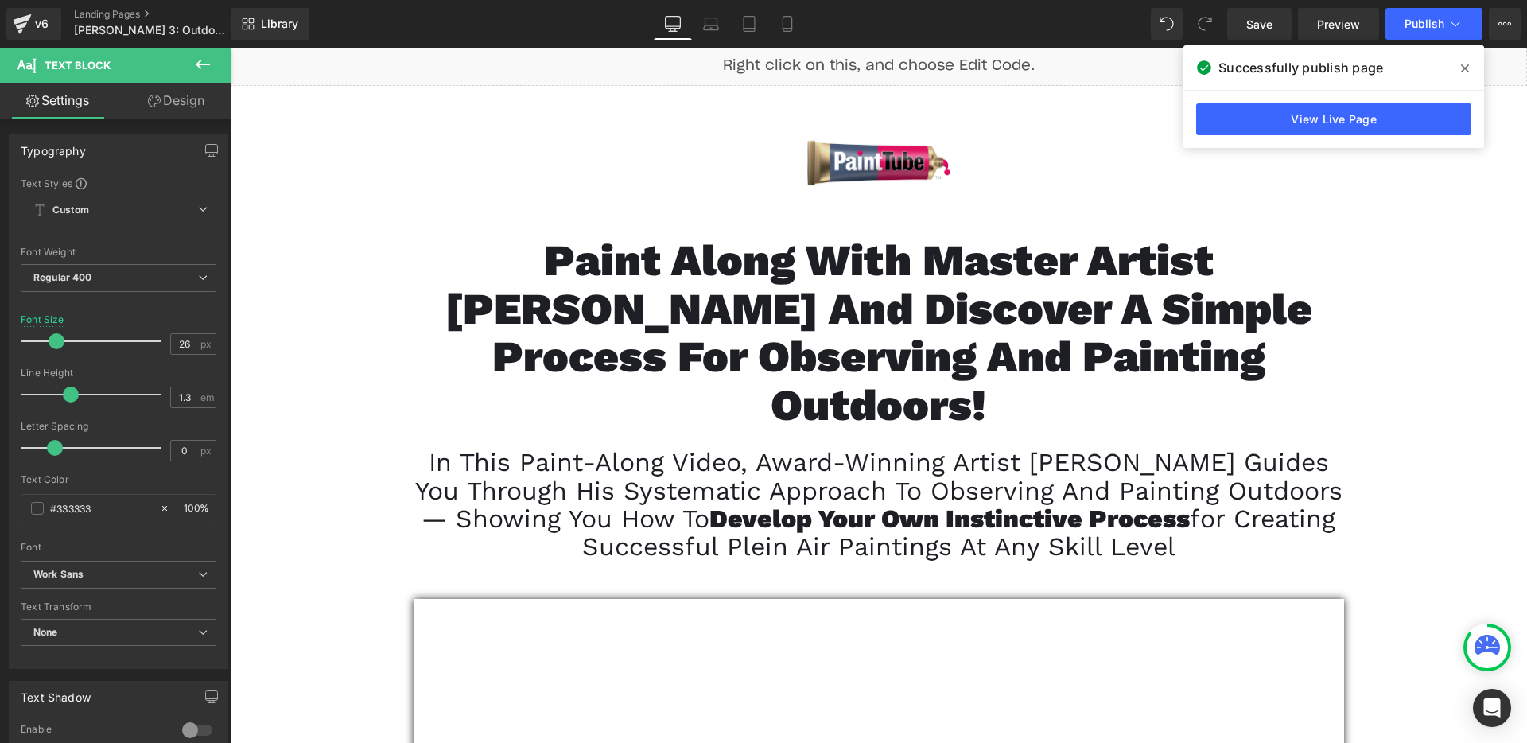
scroll to position [0, 0]
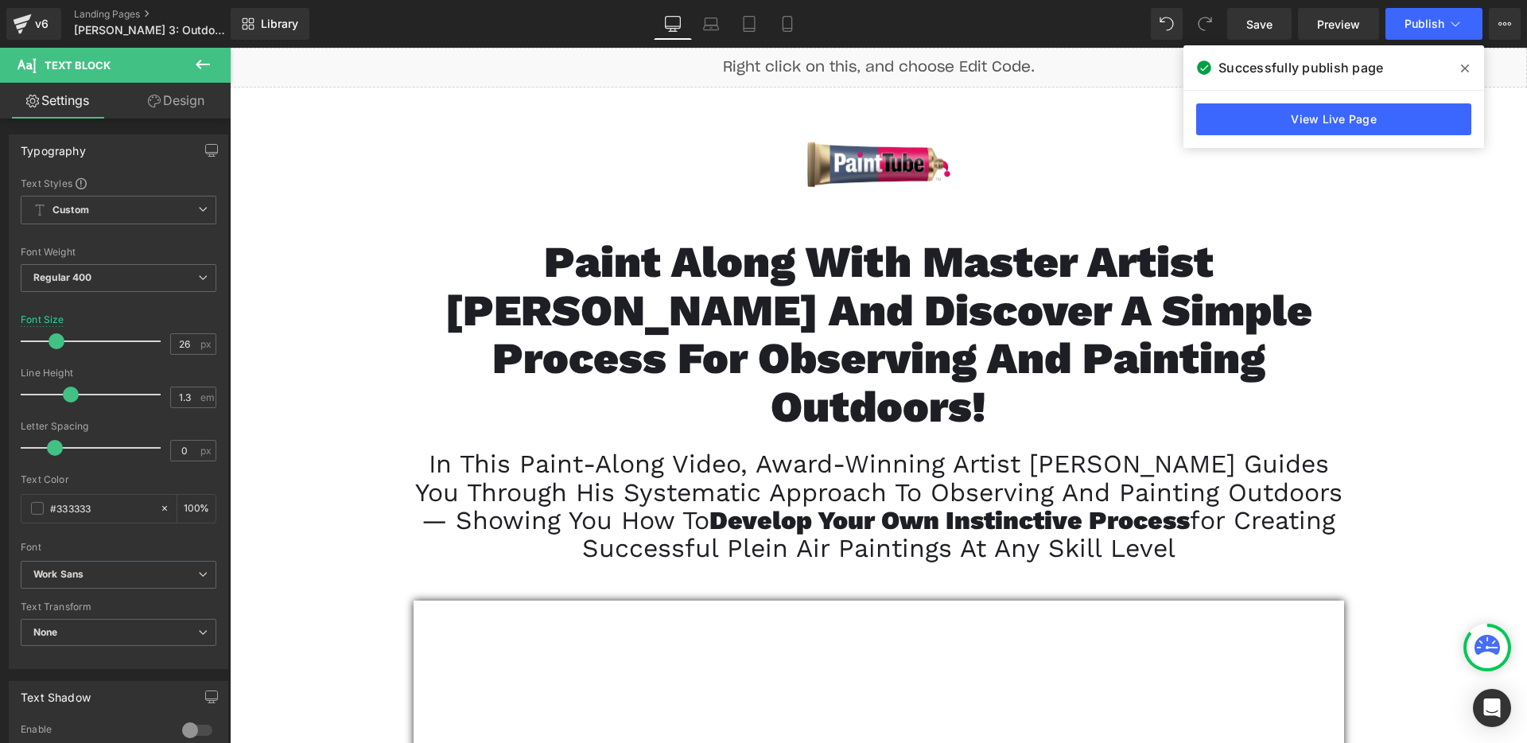
click at [722, 453] on span "In this paint-along video, award-winning artist [PERSON_NAME] guides you throug…" at bounding box center [878, 492] width 927 height 86
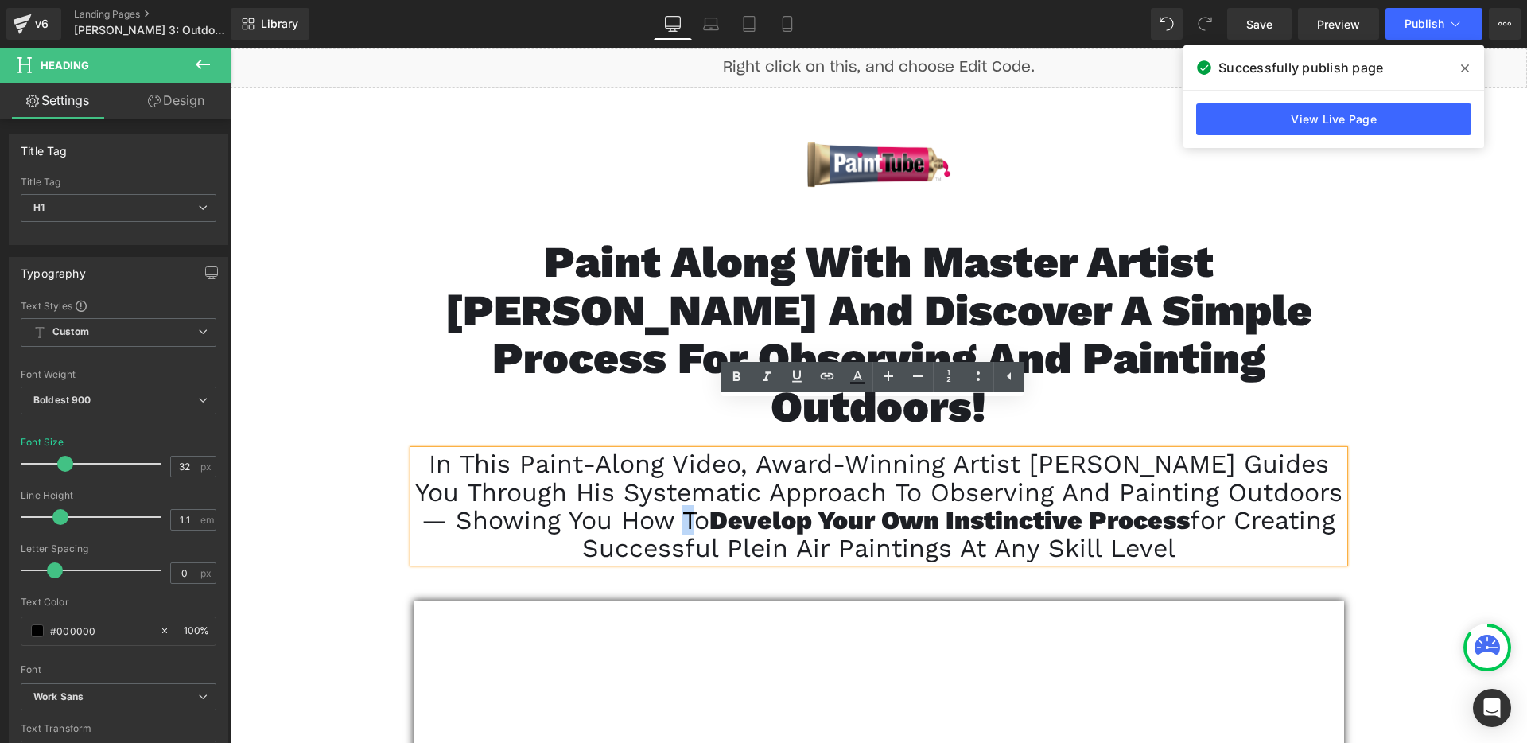
drag, startPoint x: 686, startPoint y: 473, endPoint x: 677, endPoint y: 474, distance: 8.8
click at [677, 474] on font "In this paint-along video, award-winning artist [PERSON_NAME] guides you throug…" at bounding box center [878, 506] width 927 height 115
click at [711, 505] on span "De" at bounding box center [725, 520] width 33 height 30
click at [709, 505] on span "De" at bounding box center [725, 520] width 33 height 30
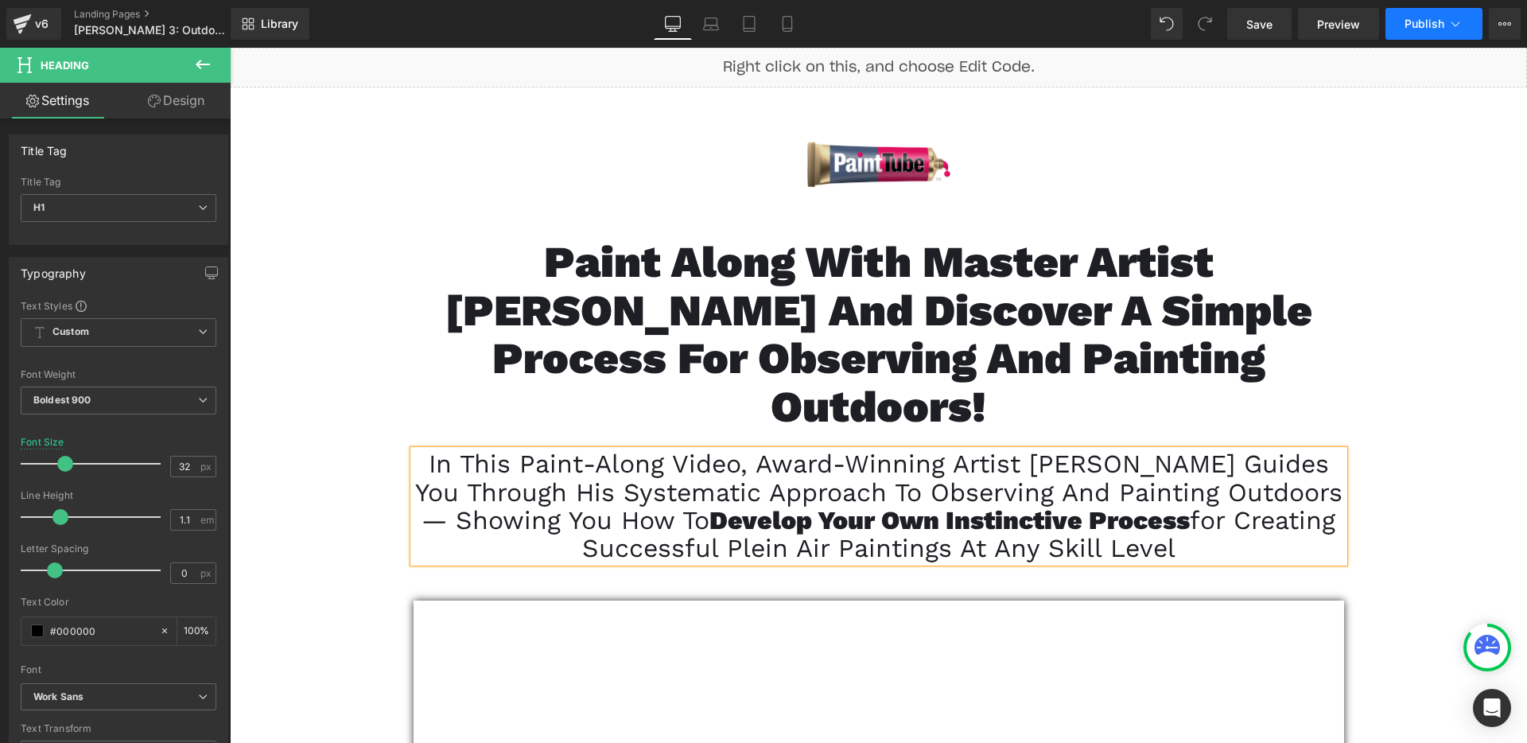
click at [1424, 30] on button "Publish" at bounding box center [1433, 24] width 97 height 32
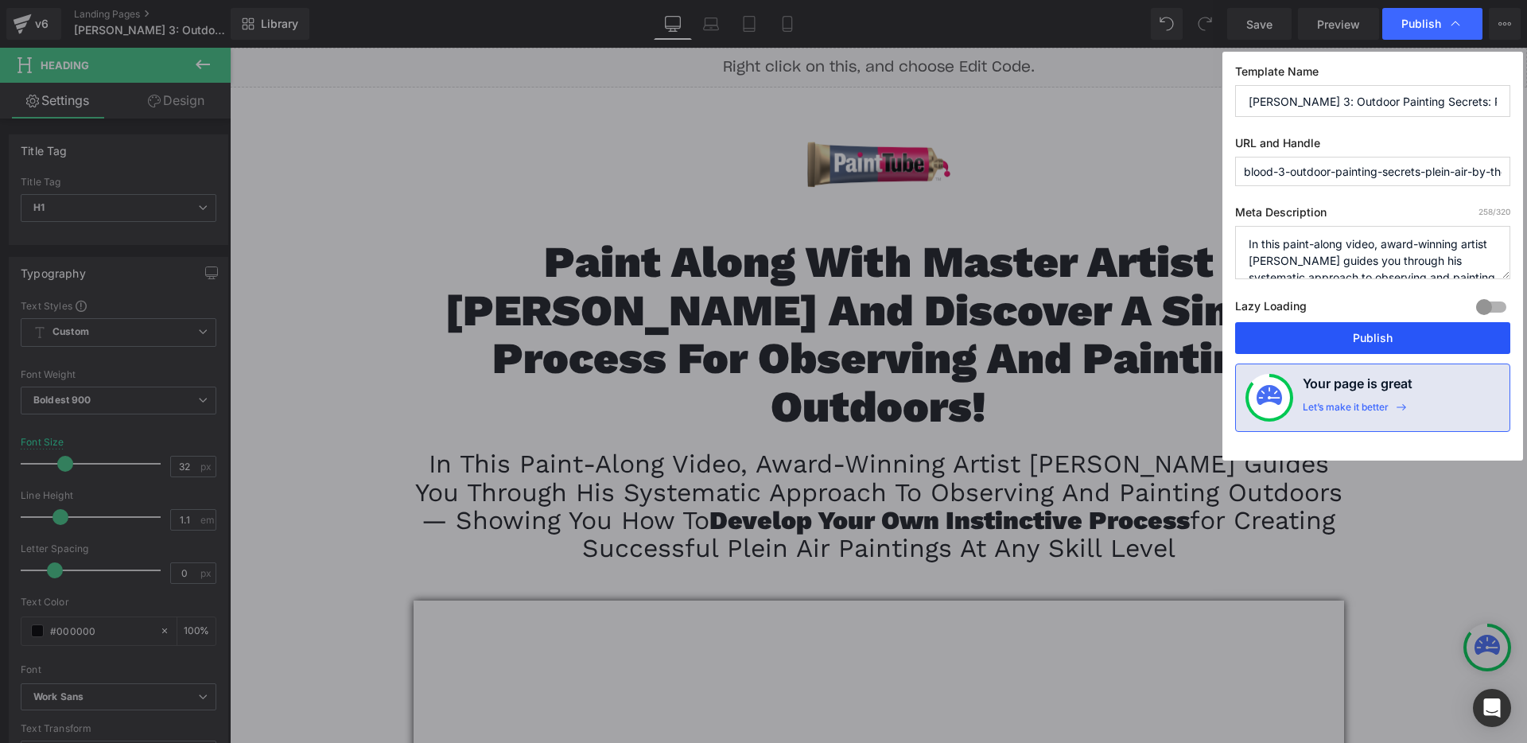
click at [1344, 341] on button "Publish" at bounding box center [1372, 338] width 275 height 32
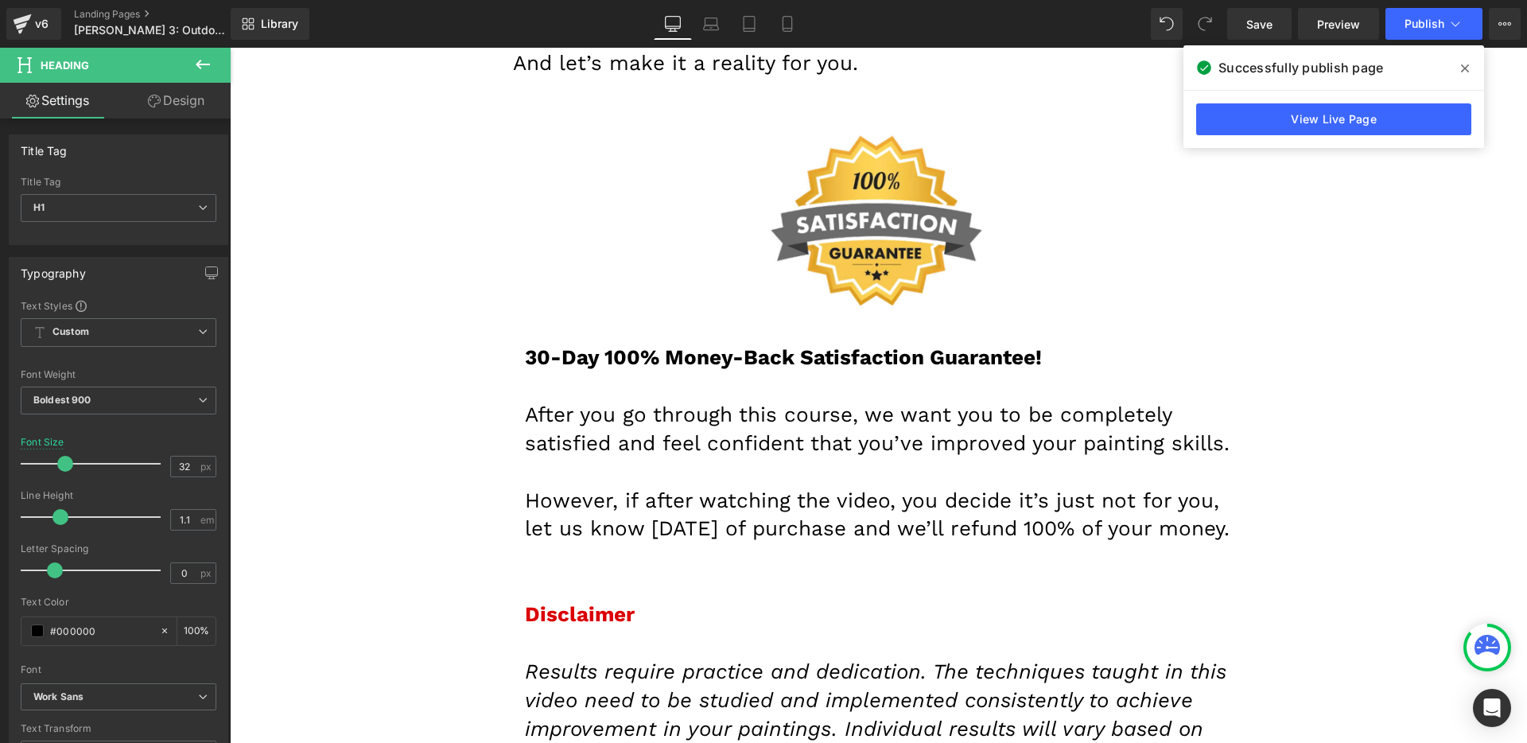
scroll to position [18482, 0]
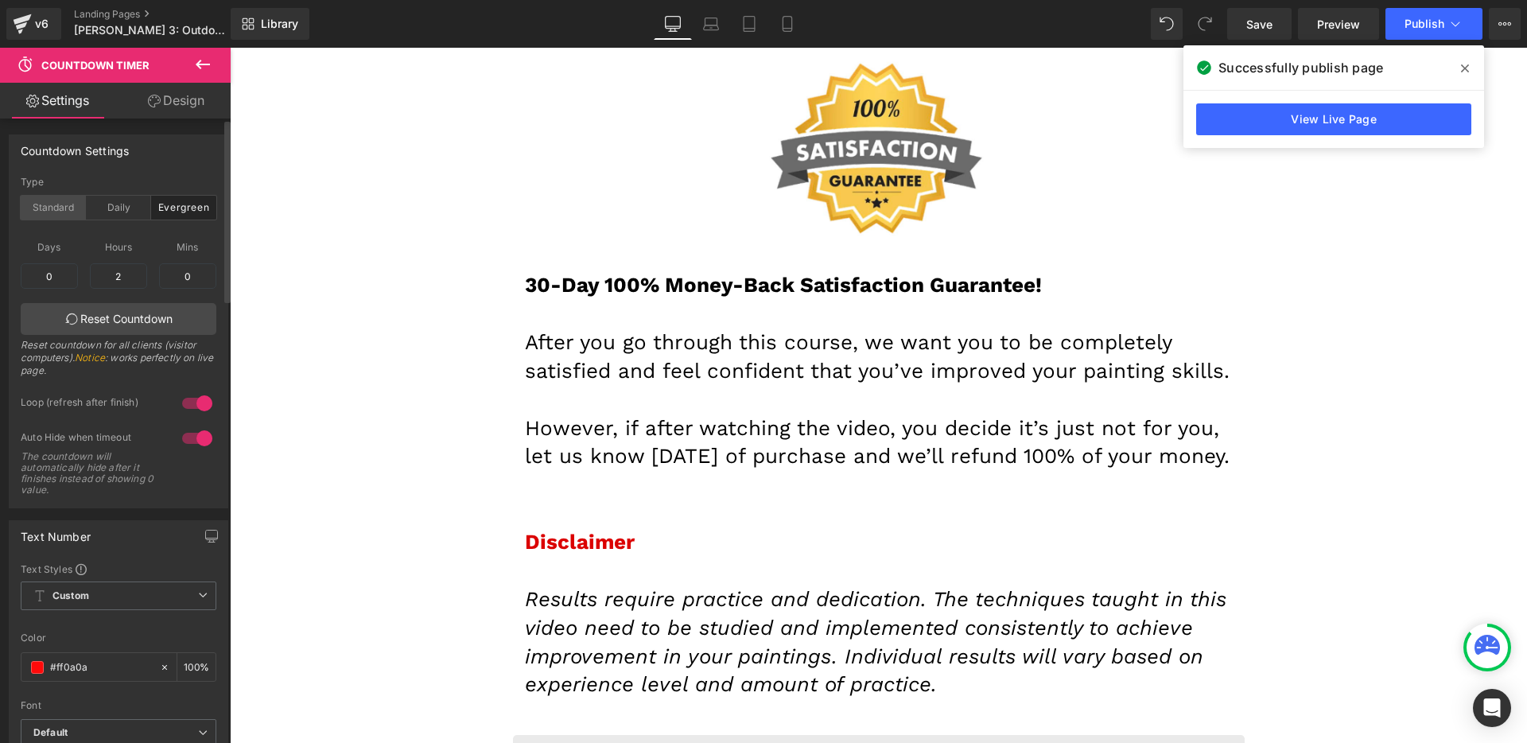
click at [74, 204] on div "Standard" at bounding box center [53, 208] width 65 height 24
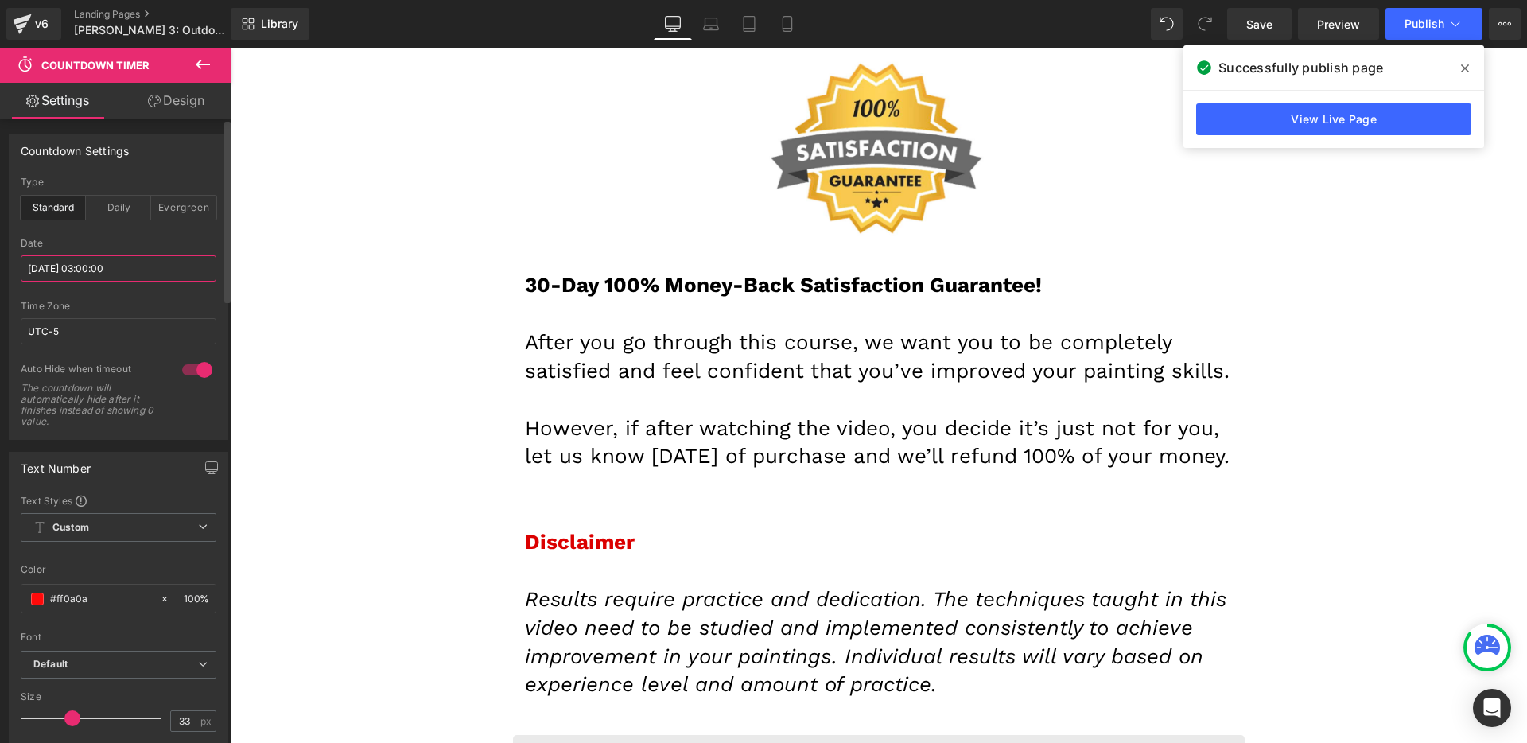
click at [89, 262] on input "[DATE] 03:00:00" at bounding box center [119, 268] width 196 height 26
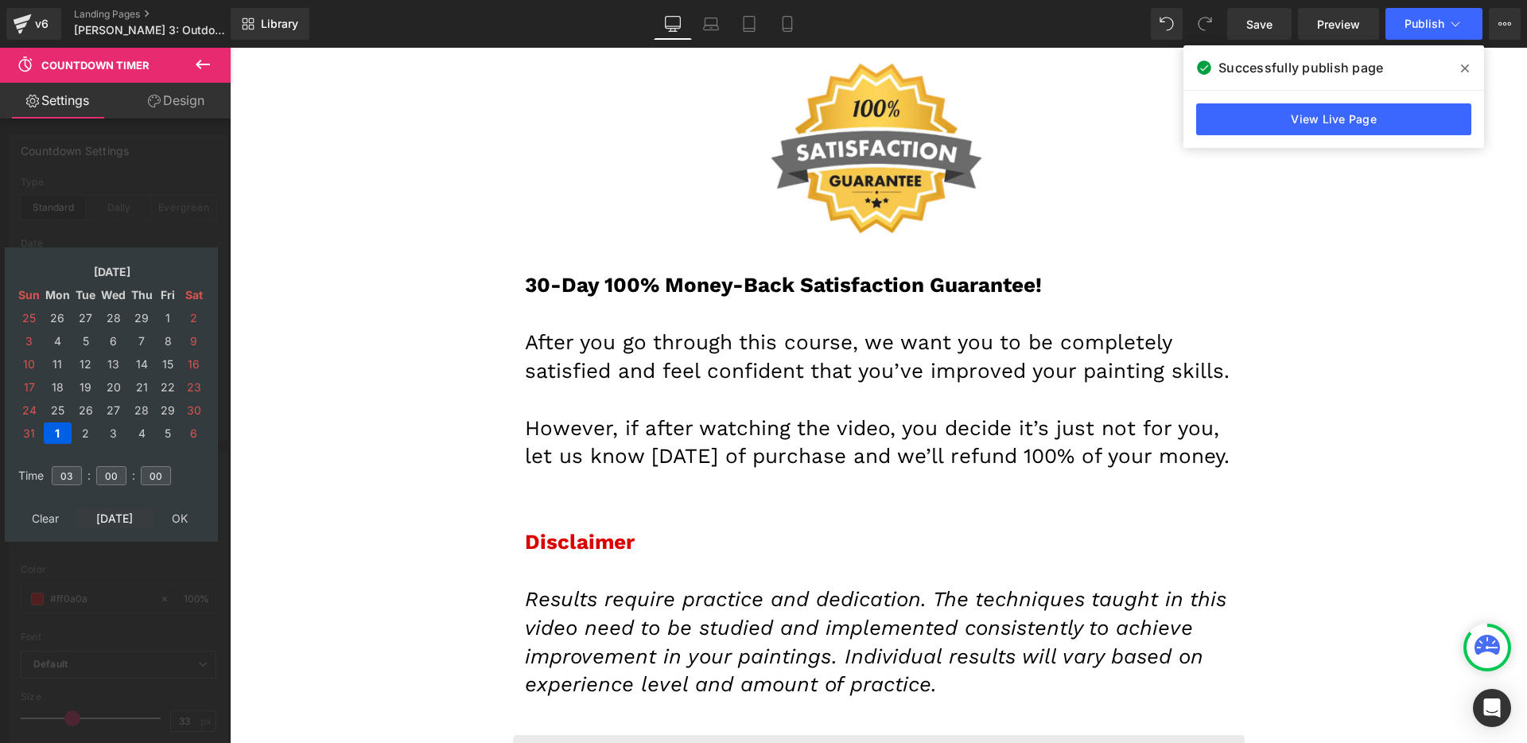
click at [110, 519] on td "[DATE]" at bounding box center [114, 517] width 76 height 21
type input "11"
type input "08"
type input "19"
click at [90, 364] on td "16" at bounding box center [85, 363] width 25 height 21
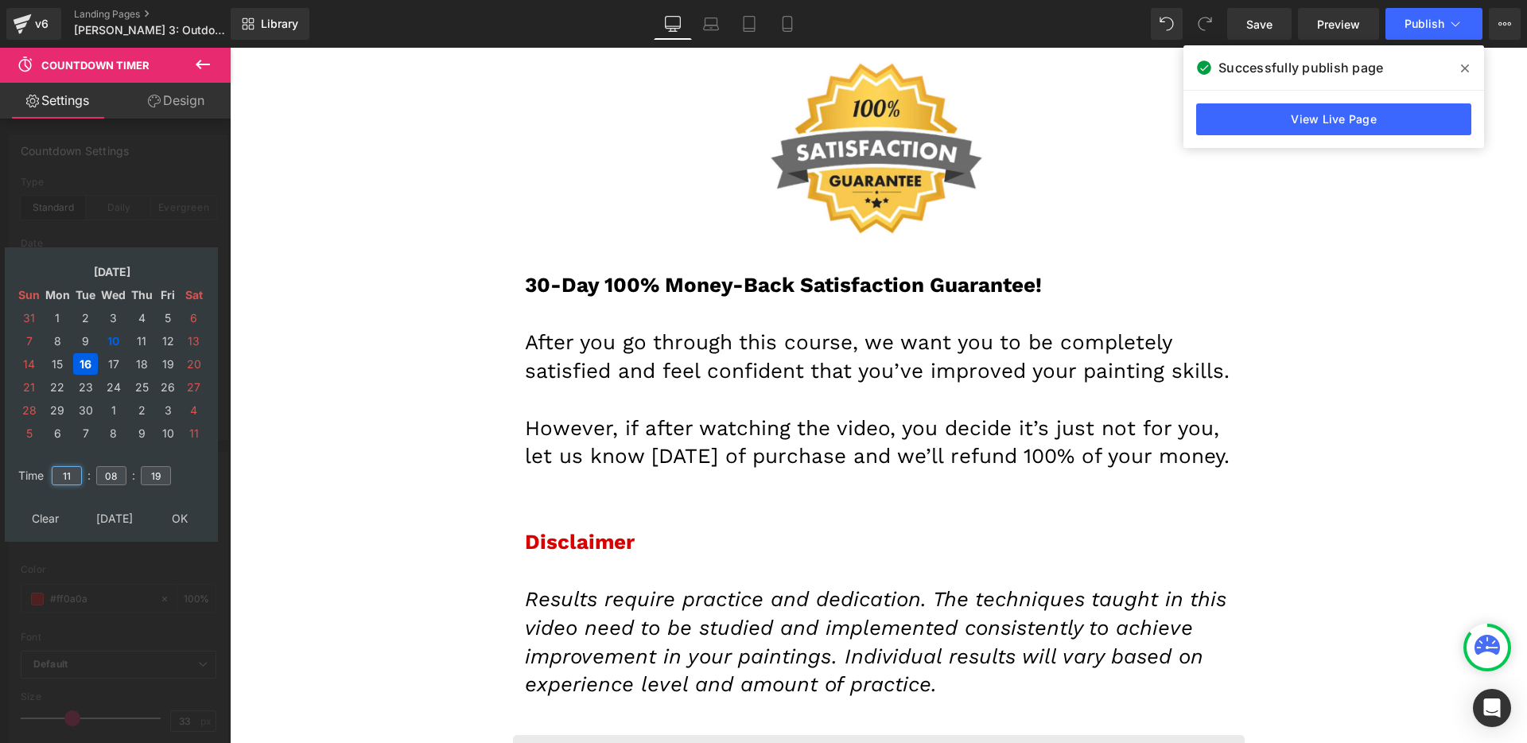
click at [64, 478] on input "11" at bounding box center [67, 475] width 30 height 19
type input "03"
type input "00"
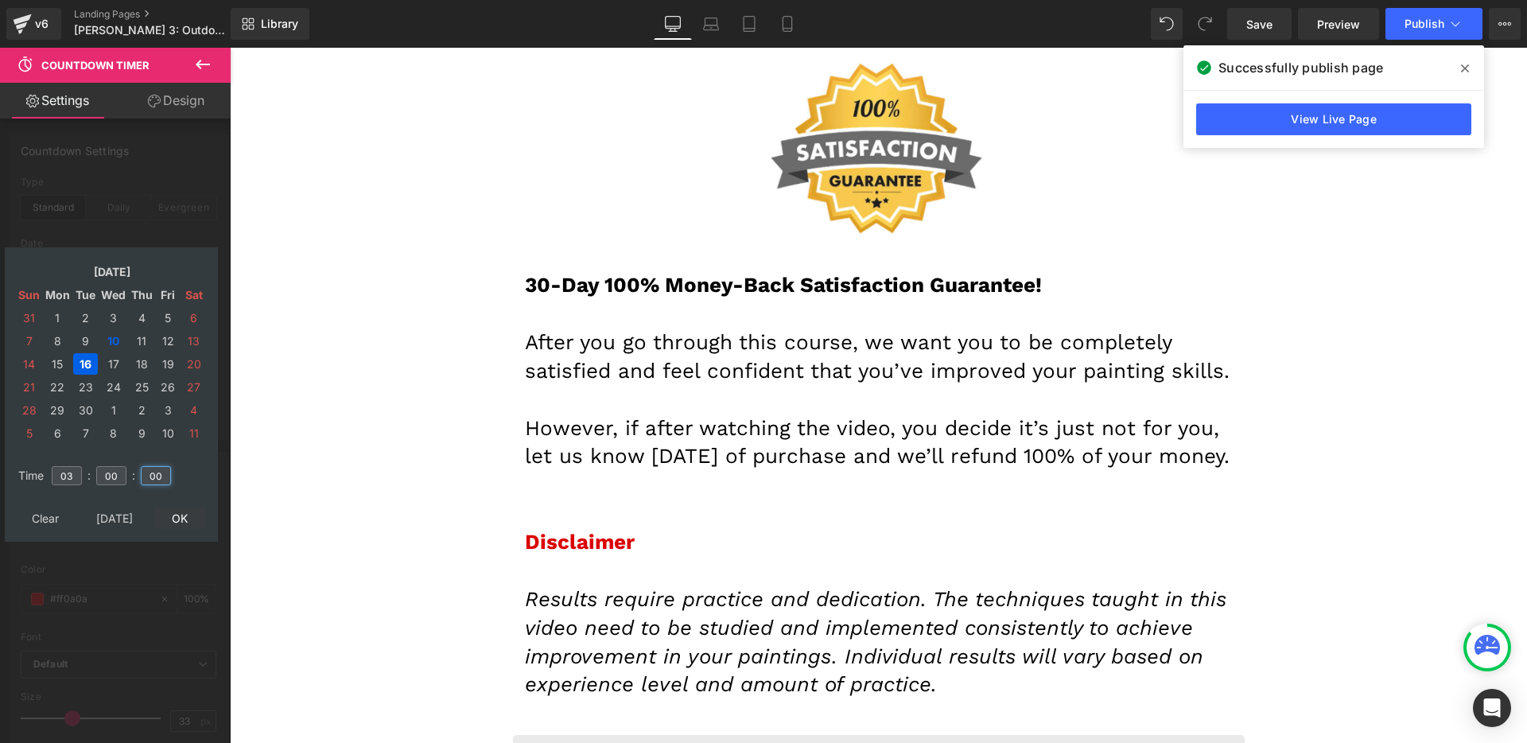
type input "00"
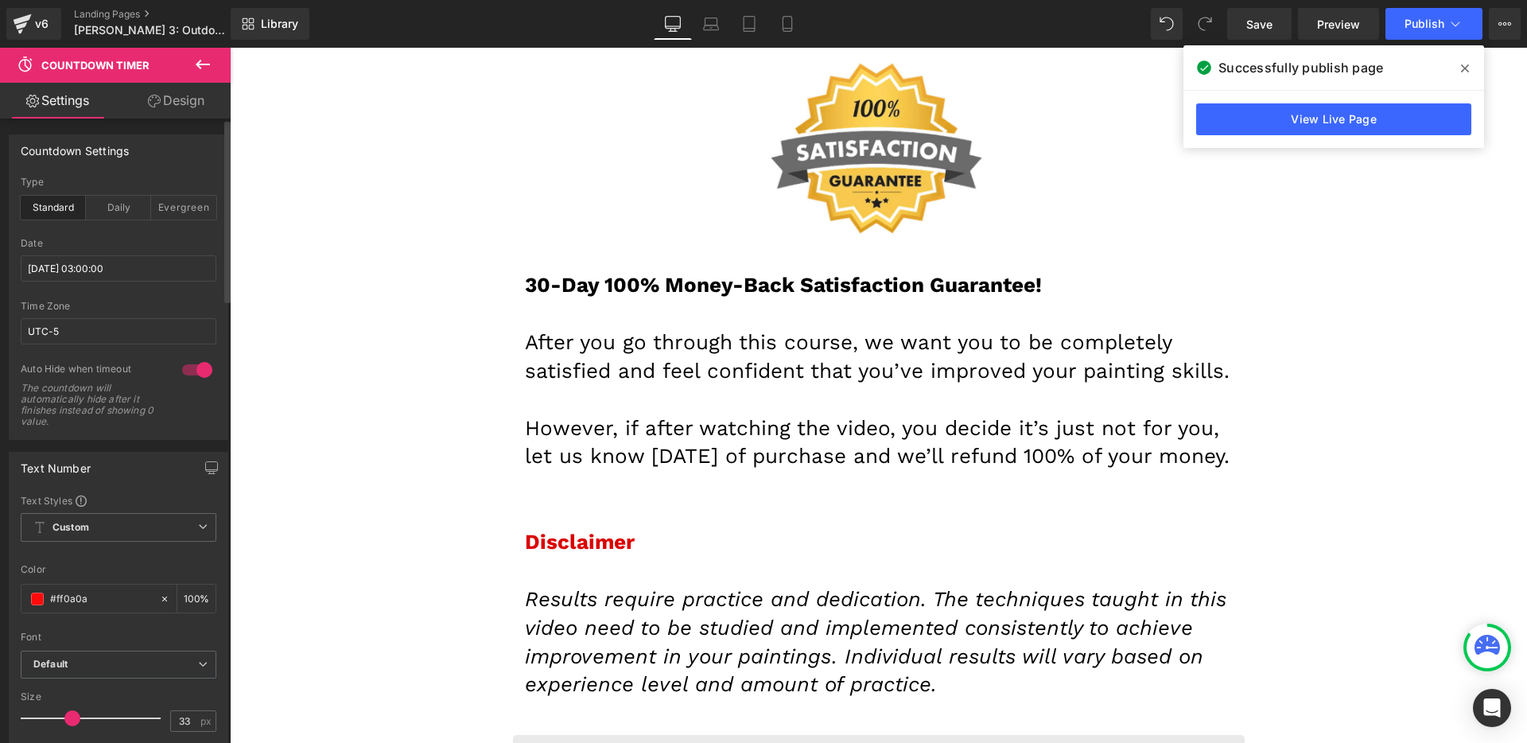
click at [64, 254] on div "Date [DATE] 03:00:00" at bounding box center [119, 269] width 196 height 63
click at [73, 267] on input "[DATE] 03:00:00" at bounding box center [119, 268] width 196 height 26
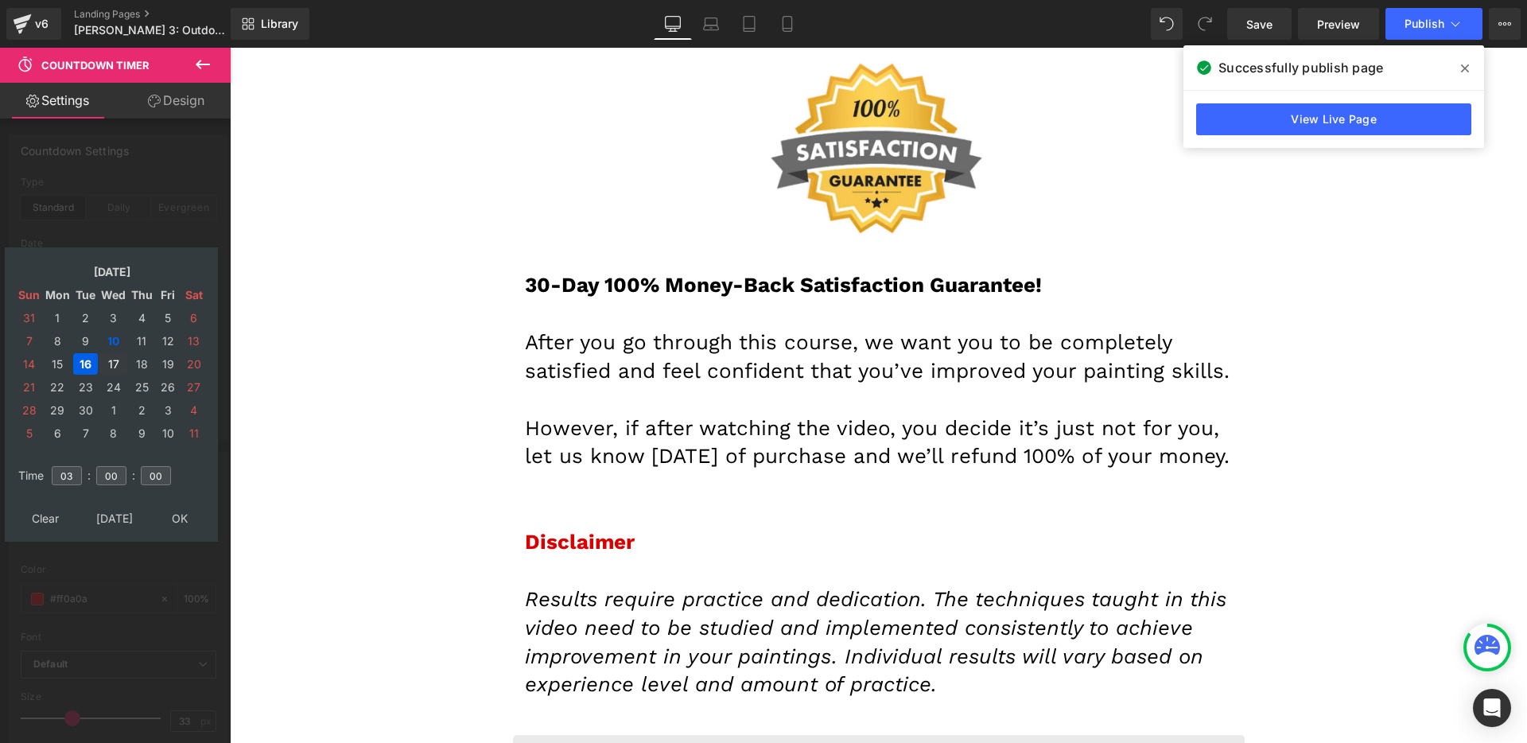
click at [110, 363] on td "17" at bounding box center [113, 363] width 28 height 21
type input "[DATE] 03:00:00"
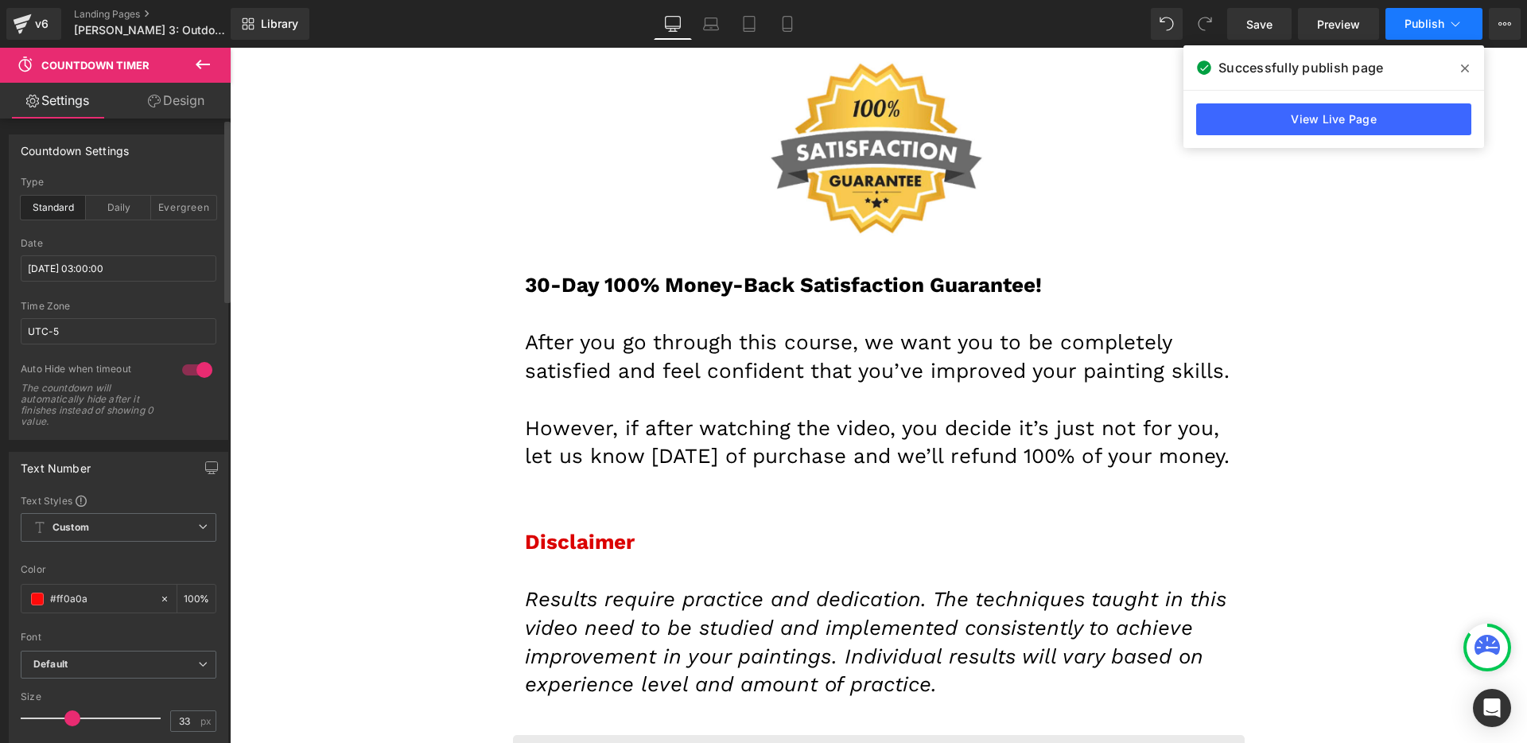
click at [1426, 37] on button "Publish" at bounding box center [1433, 24] width 97 height 32
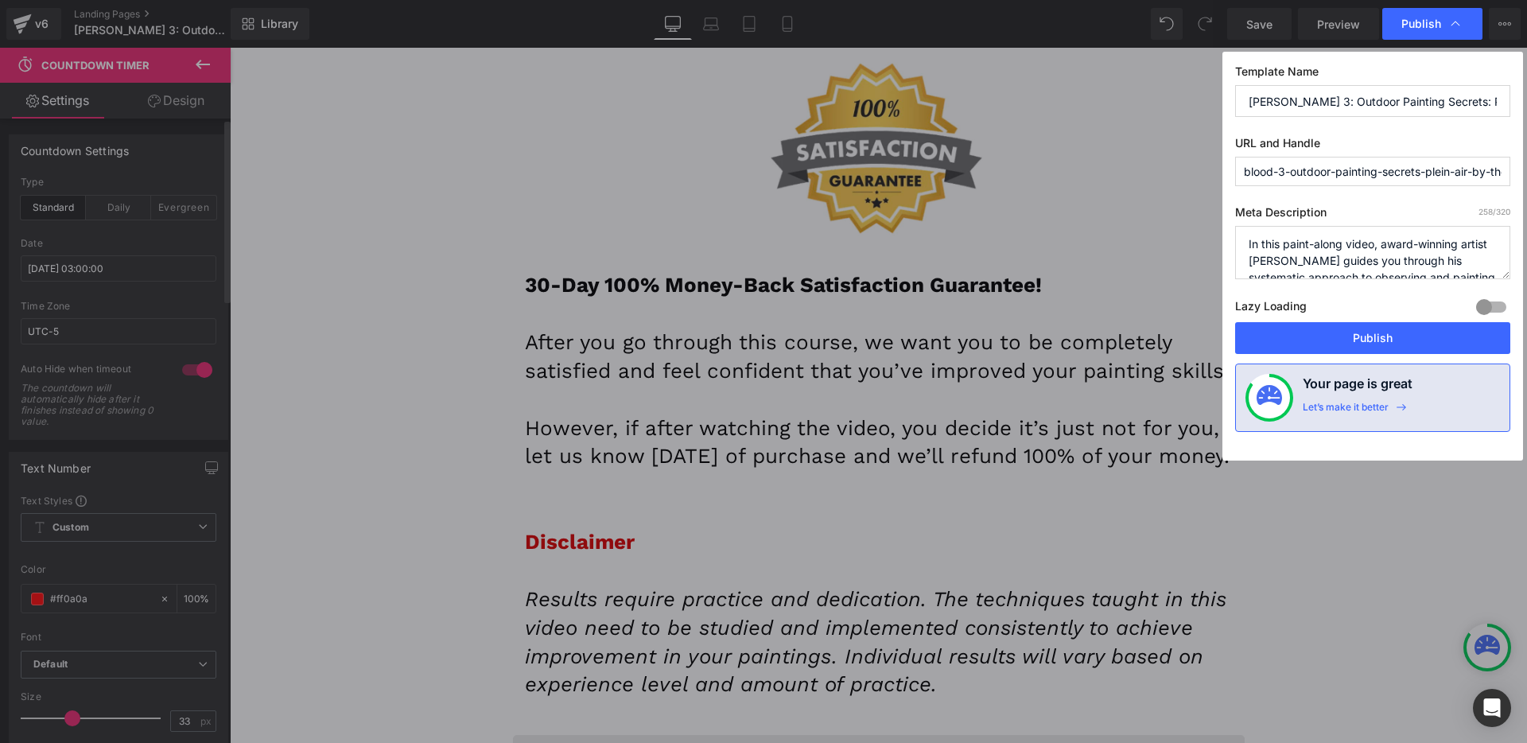
click at [1377, 356] on div "Template Name [PERSON_NAME] 3: Outdoor Painting Secrets: Plein Air by the Sea U…" at bounding box center [1372, 256] width 301 height 409
click at [1377, 351] on button "Publish" at bounding box center [1372, 338] width 275 height 32
